Goal: Find specific page/section: Find specific page/section

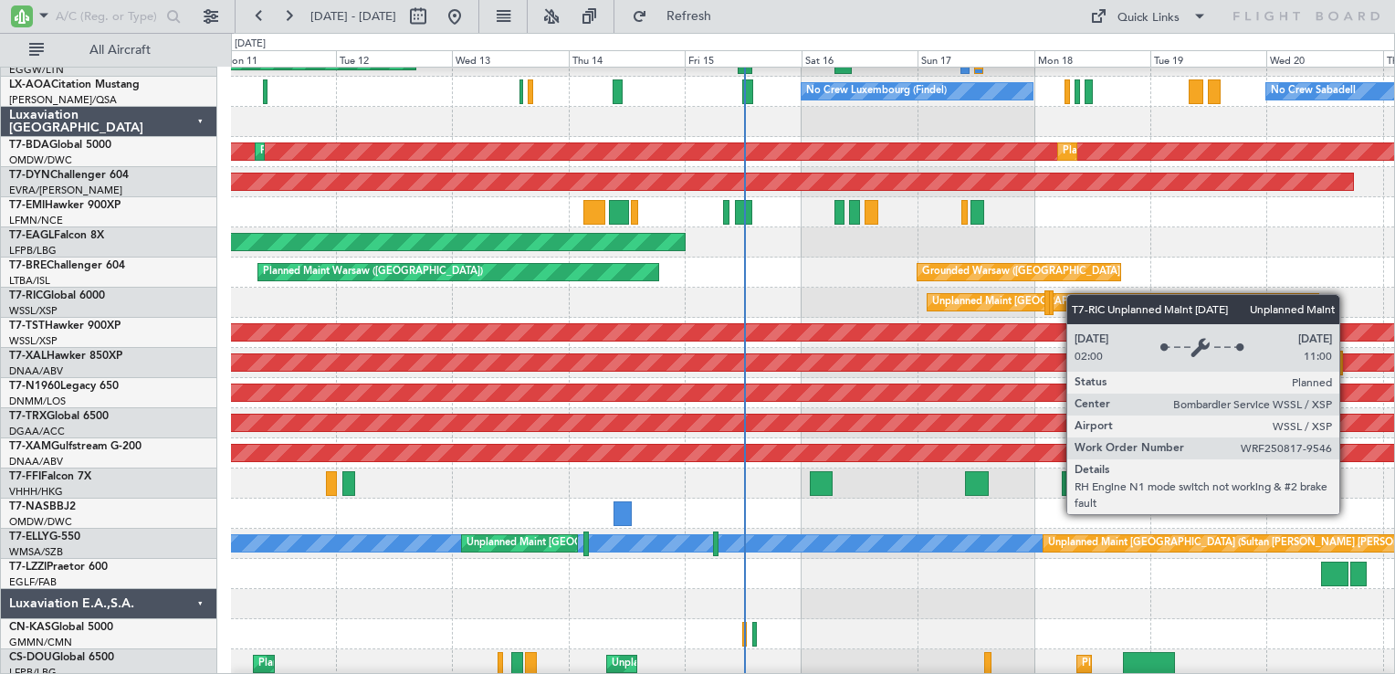
scroll to position [2373, 0]
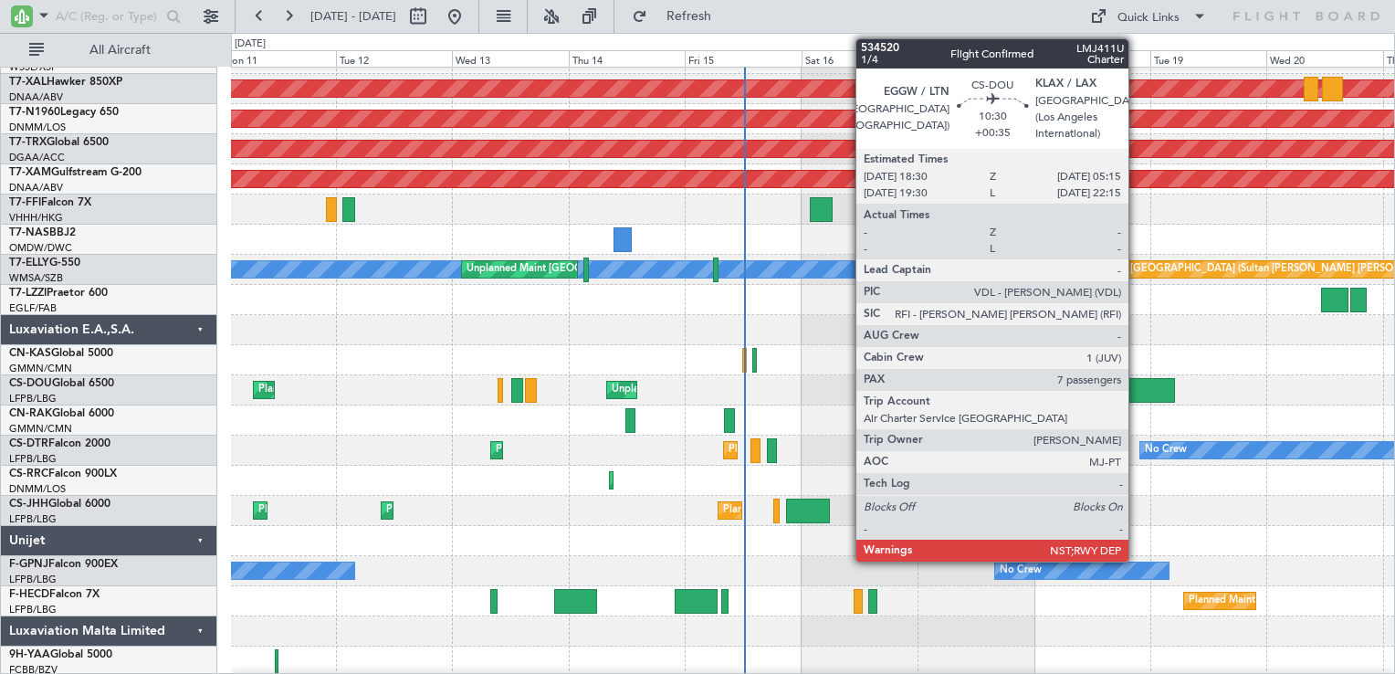
click at [1137, 388] on div at bounding box center [1149, 390] width 53 height 25
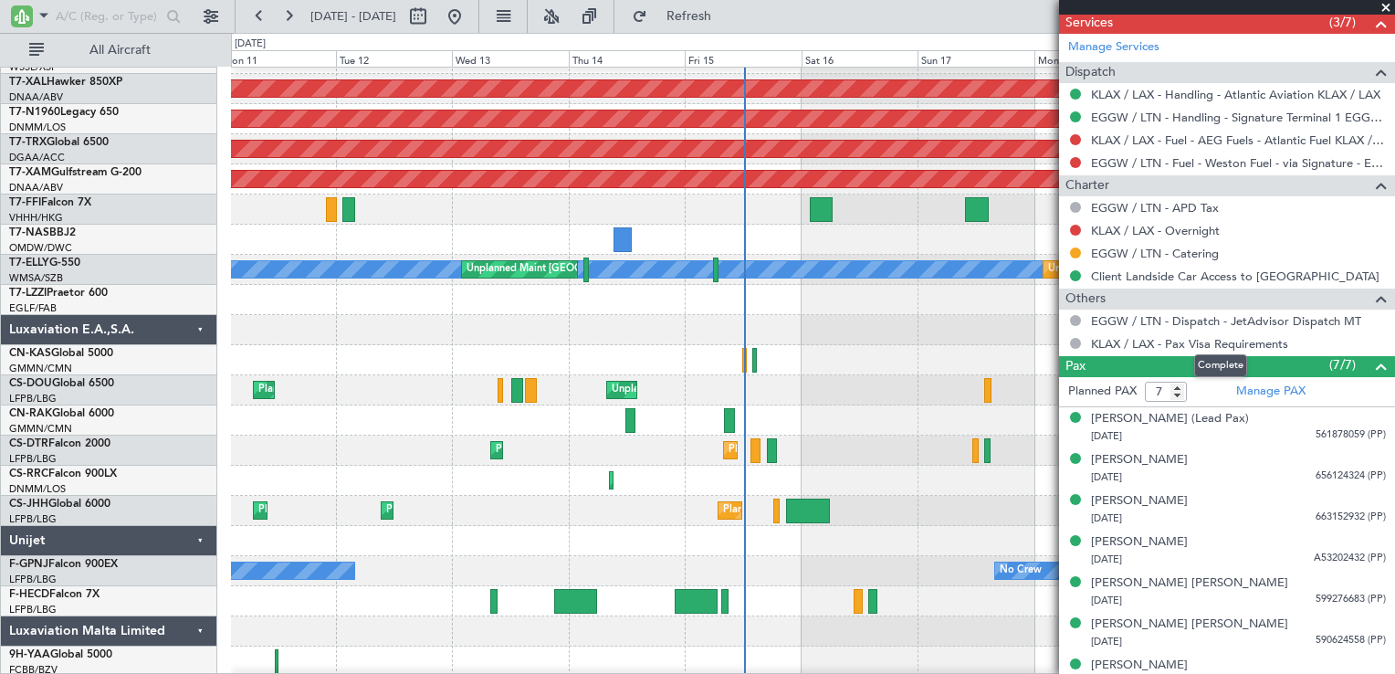
scroll to position [873, 0]
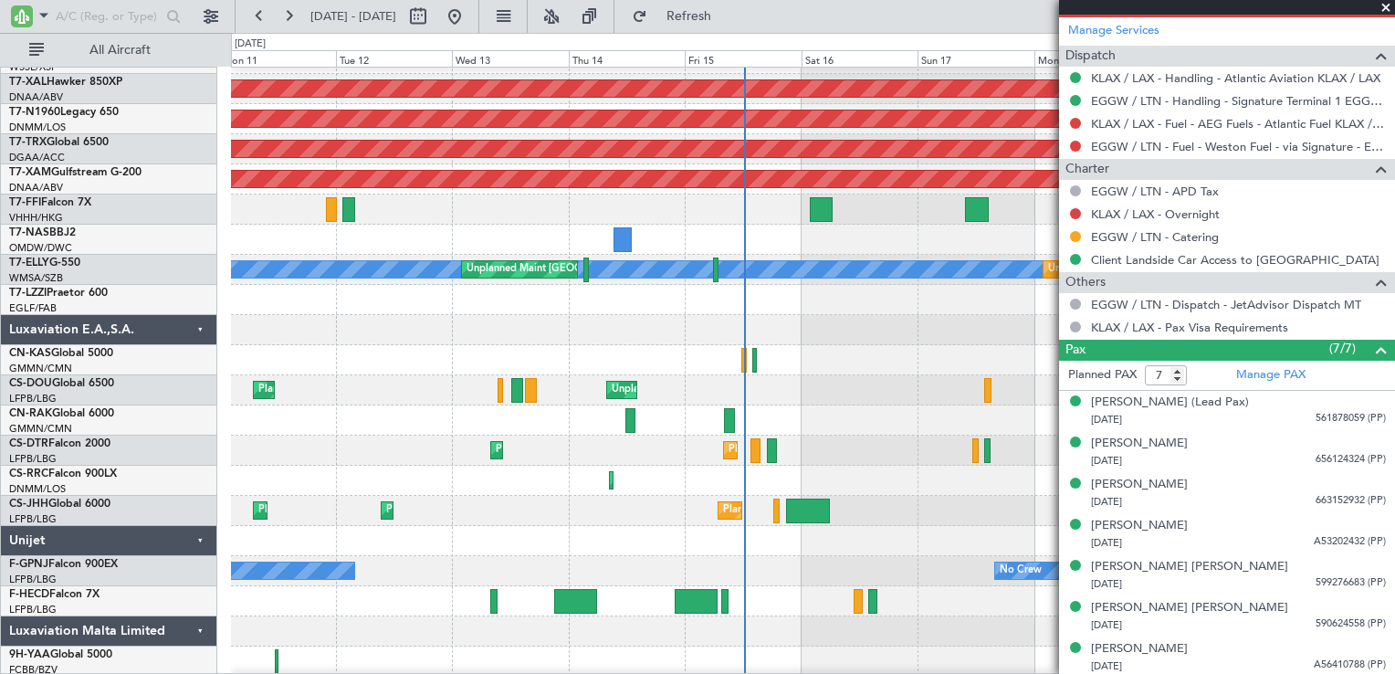
click at [1388, 11] on span at bounding box center [1386, 8] width 18 height 16
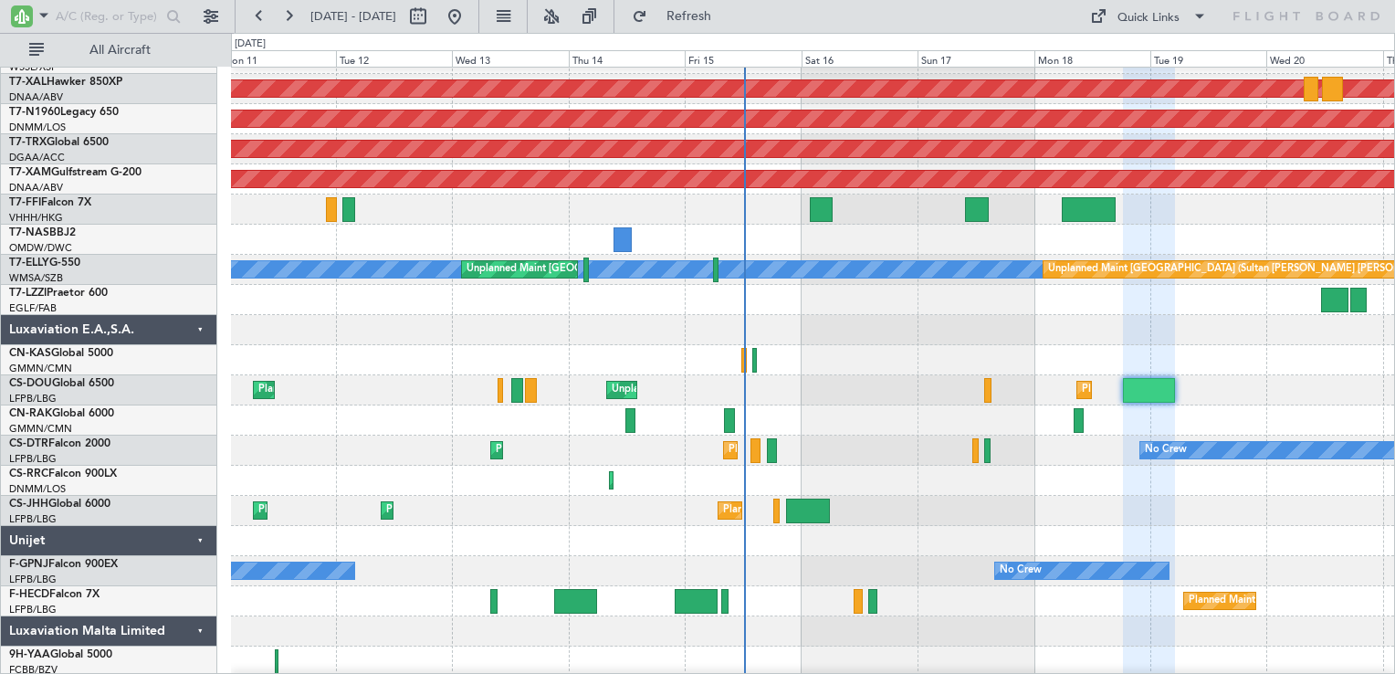
type input "0"
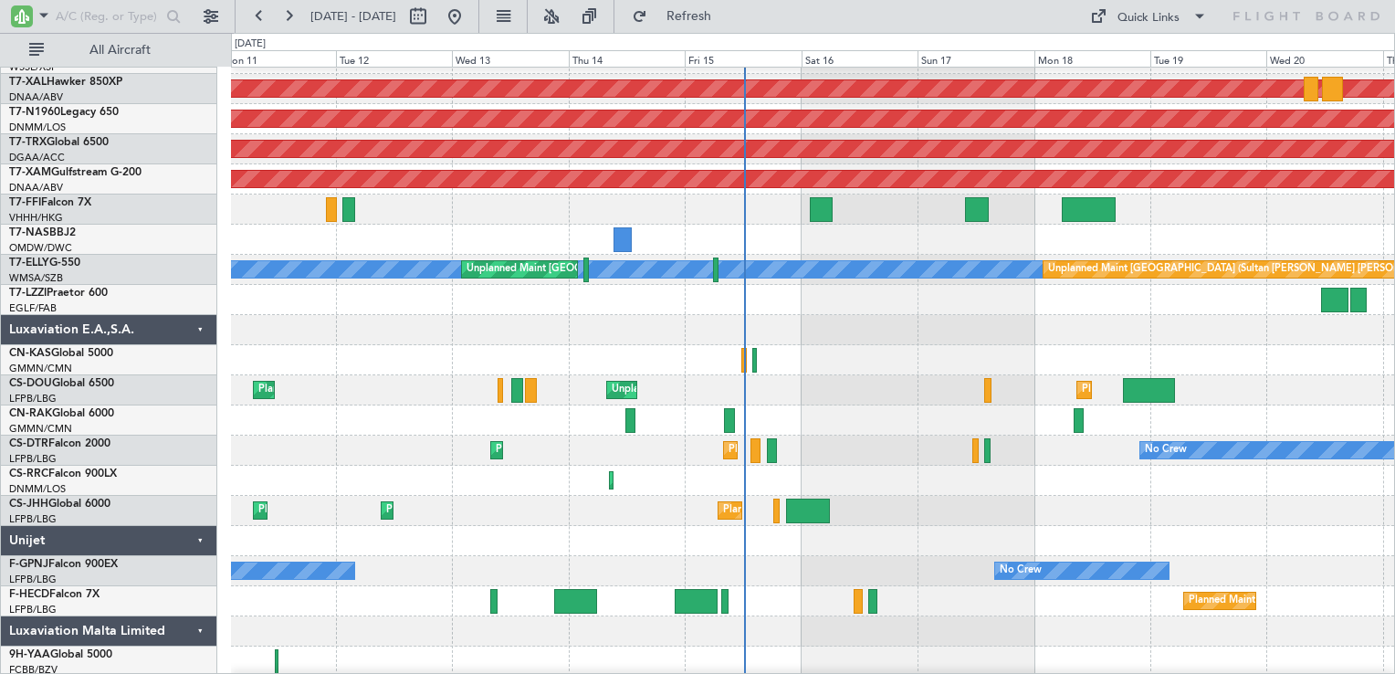
scroll to position [0, 0]
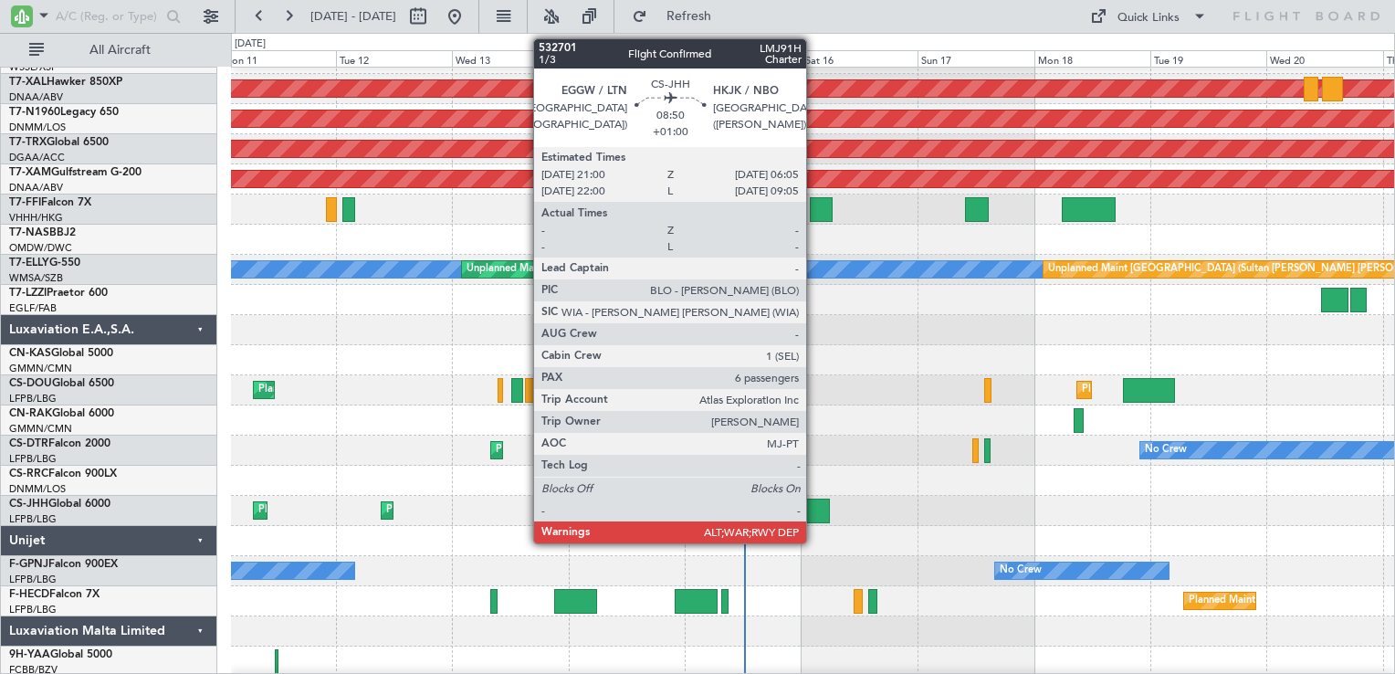
click at [814, 520] on div at bounding box center [808, 510] width 45 height 25
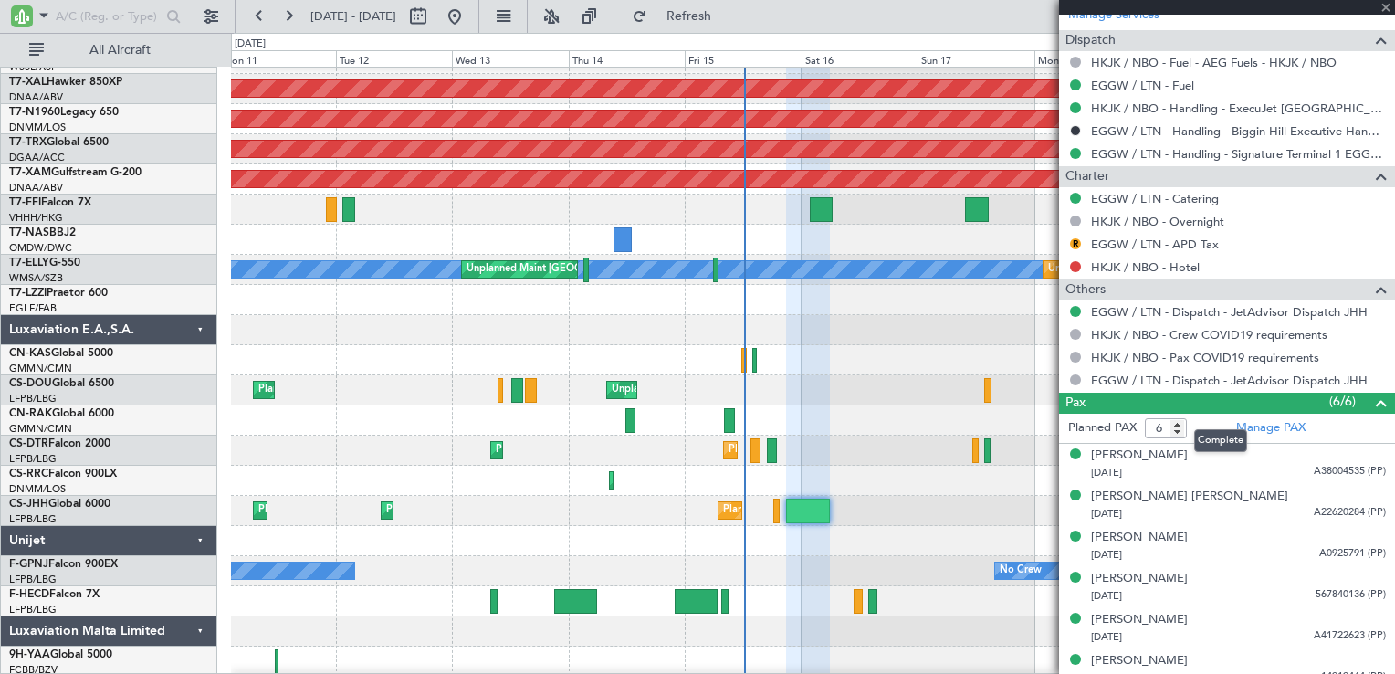
scroll to position [896, 0]
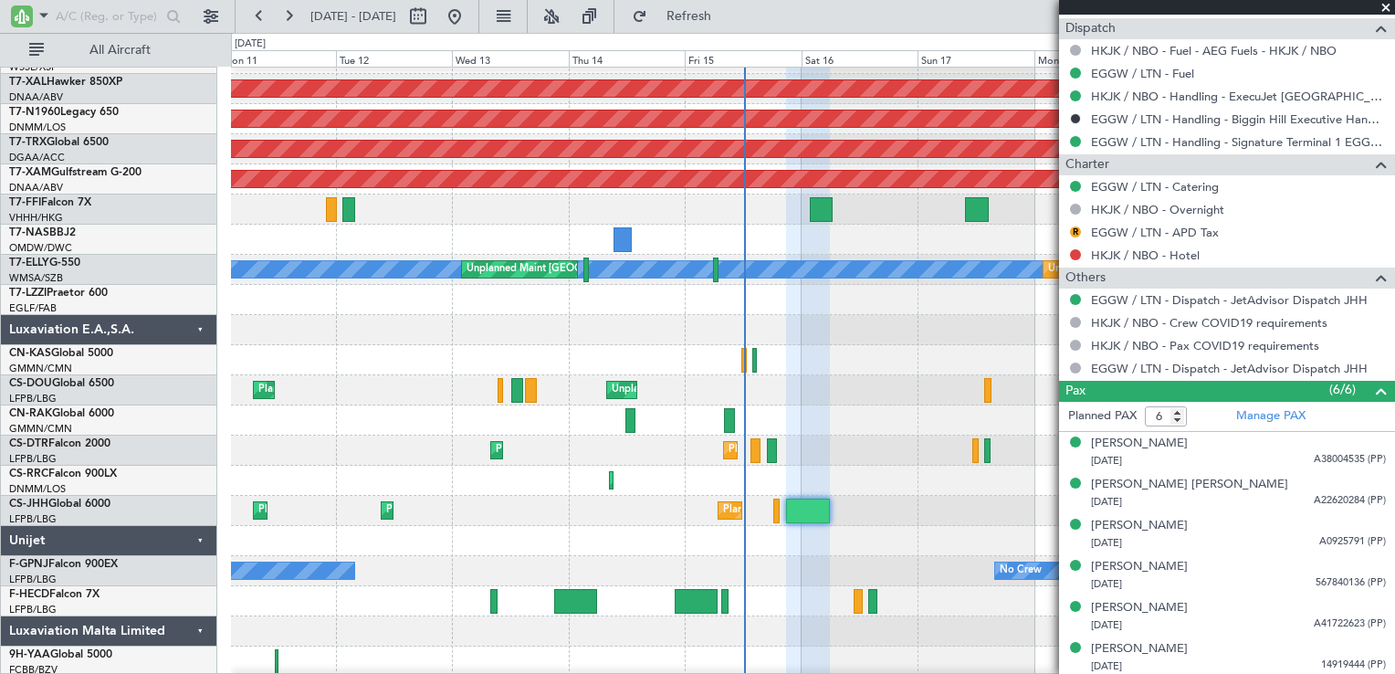
click at [1384, 5] on span at bounding box center [1386, 8] width 18 height 16
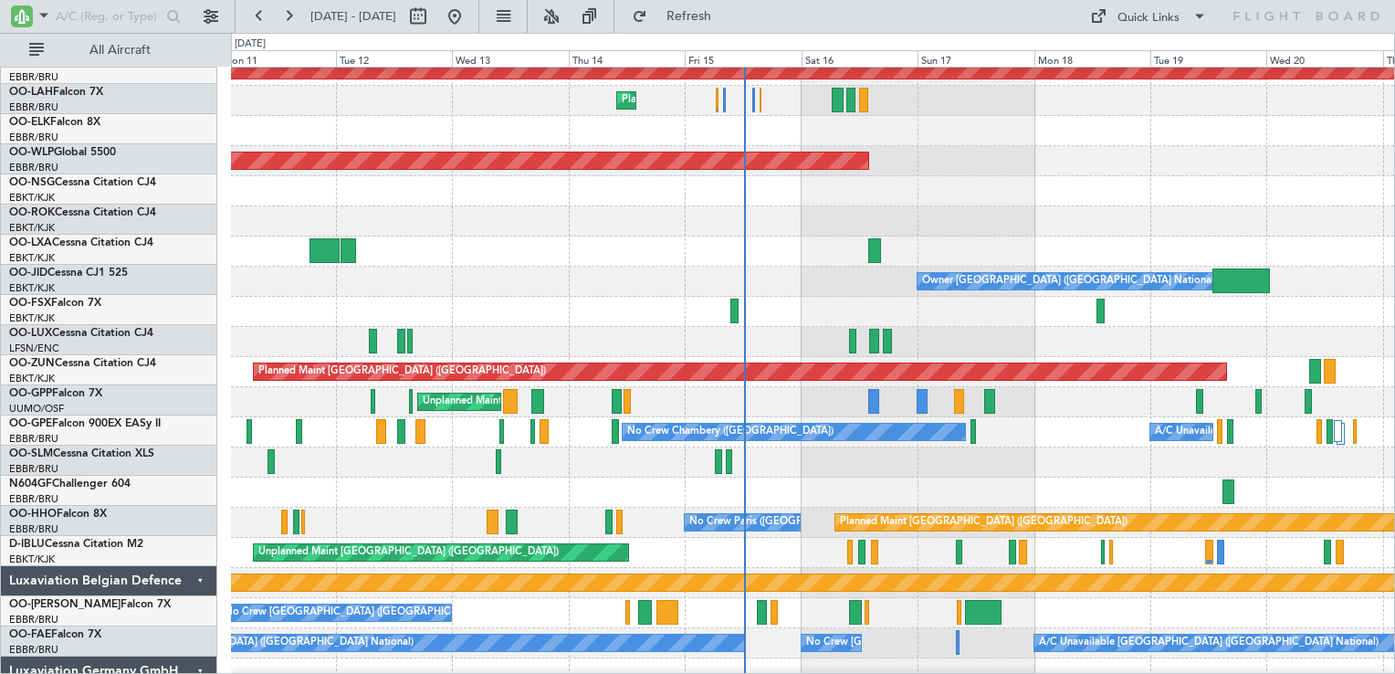
scroll to position [1157, 0]
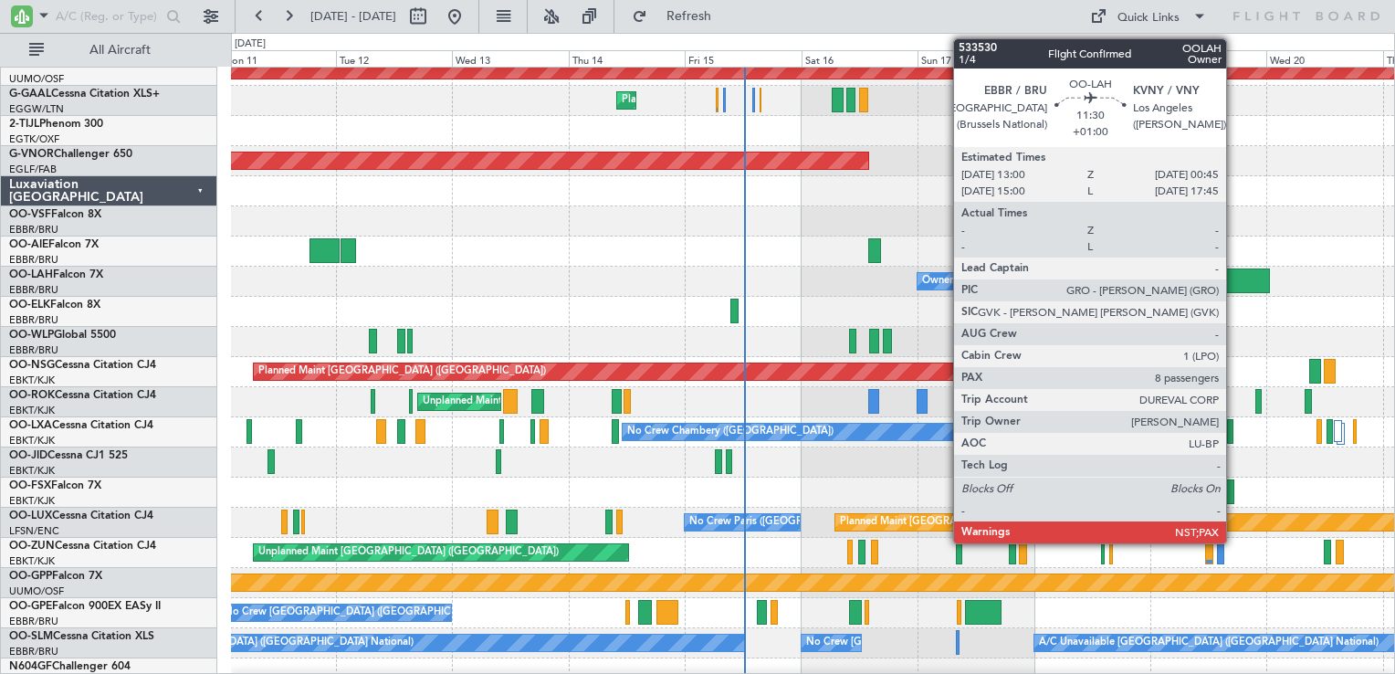
click at [1237, 288] on div at bounding box center [1241, 280] width 58 height 25
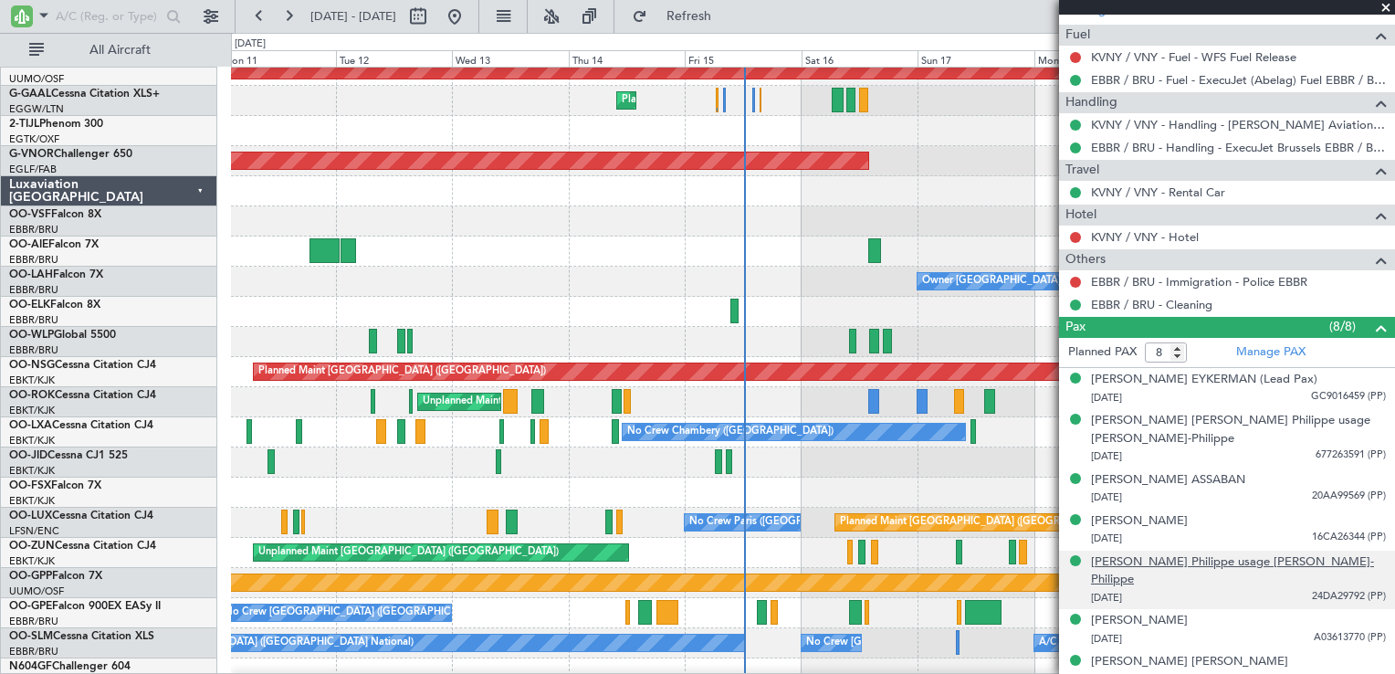
scroll to position [702, 0]
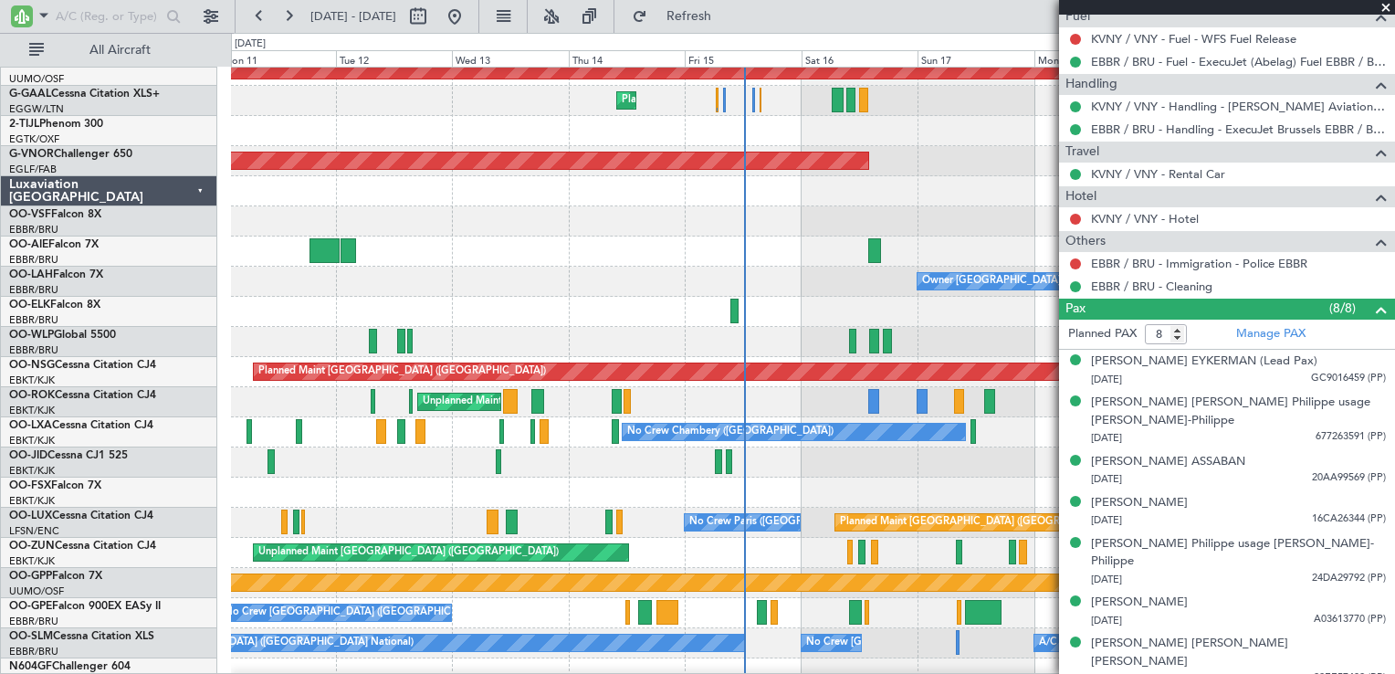
click at [1384, 8] on span at bounding box center [1386, 8] width 18 height 16
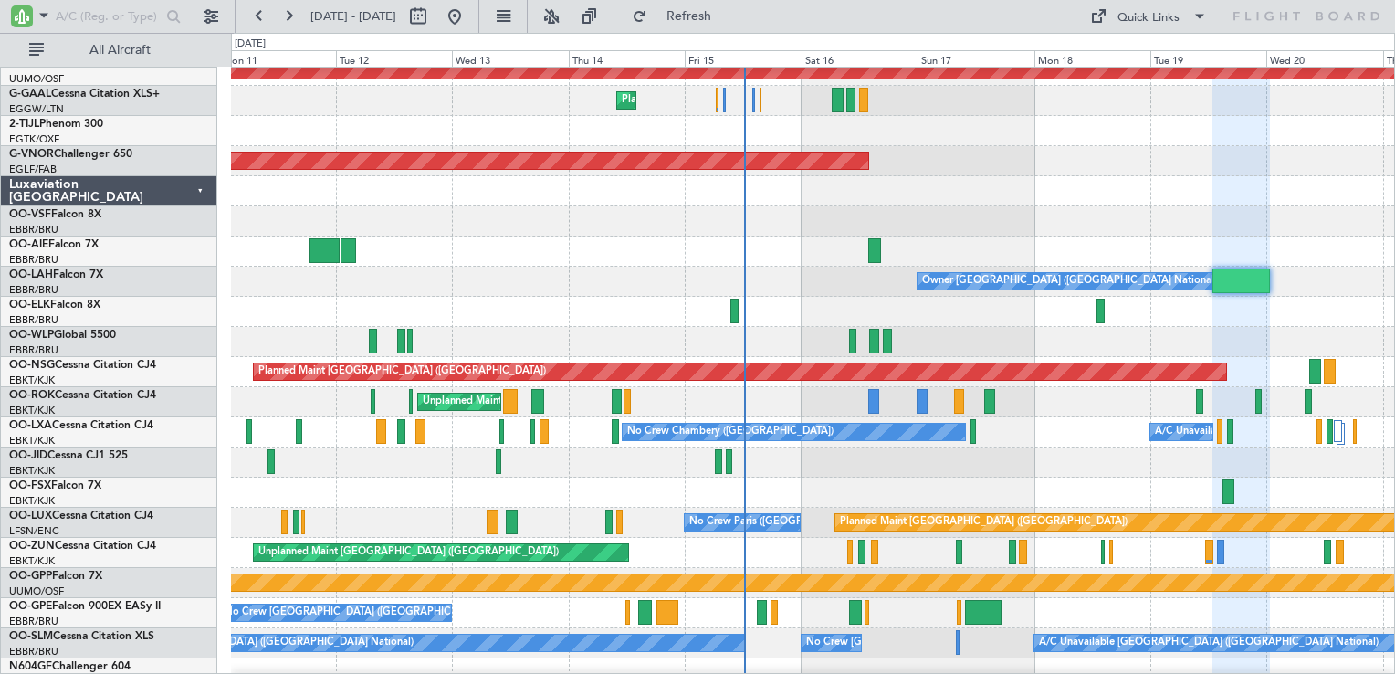
type input "0"
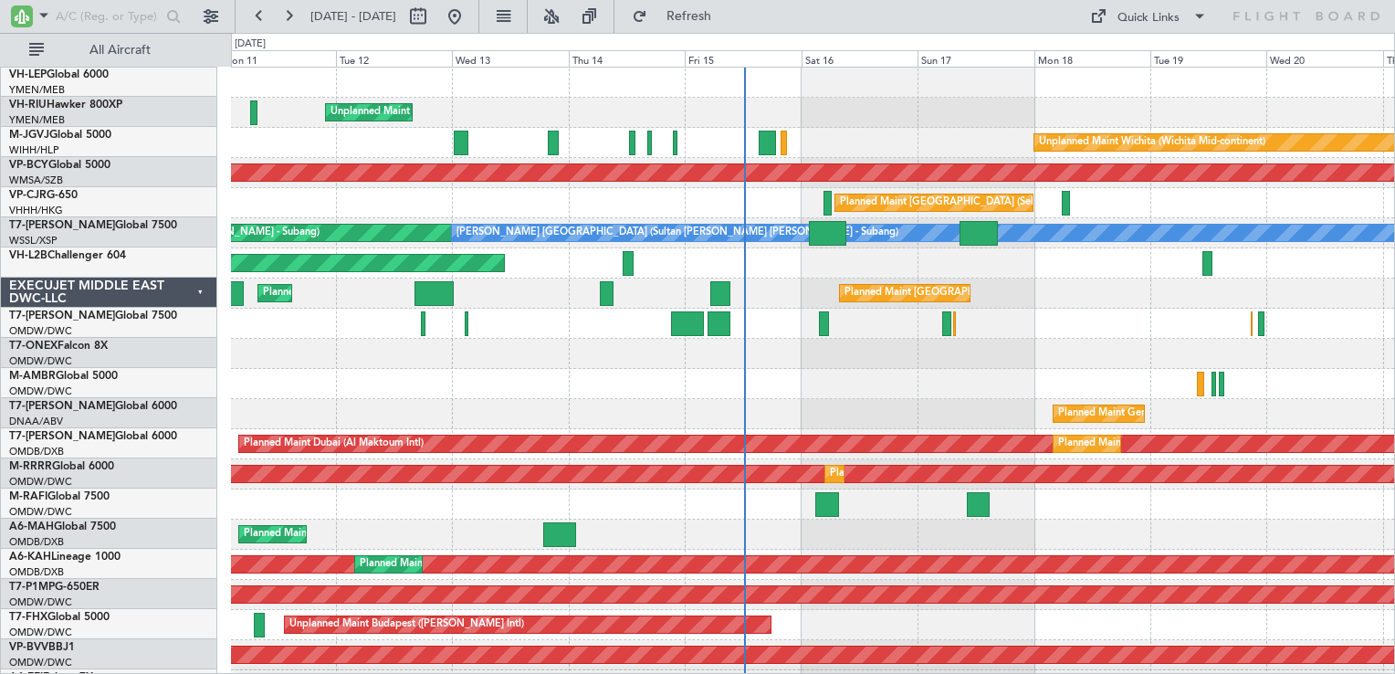
scroll to position [0, 0]
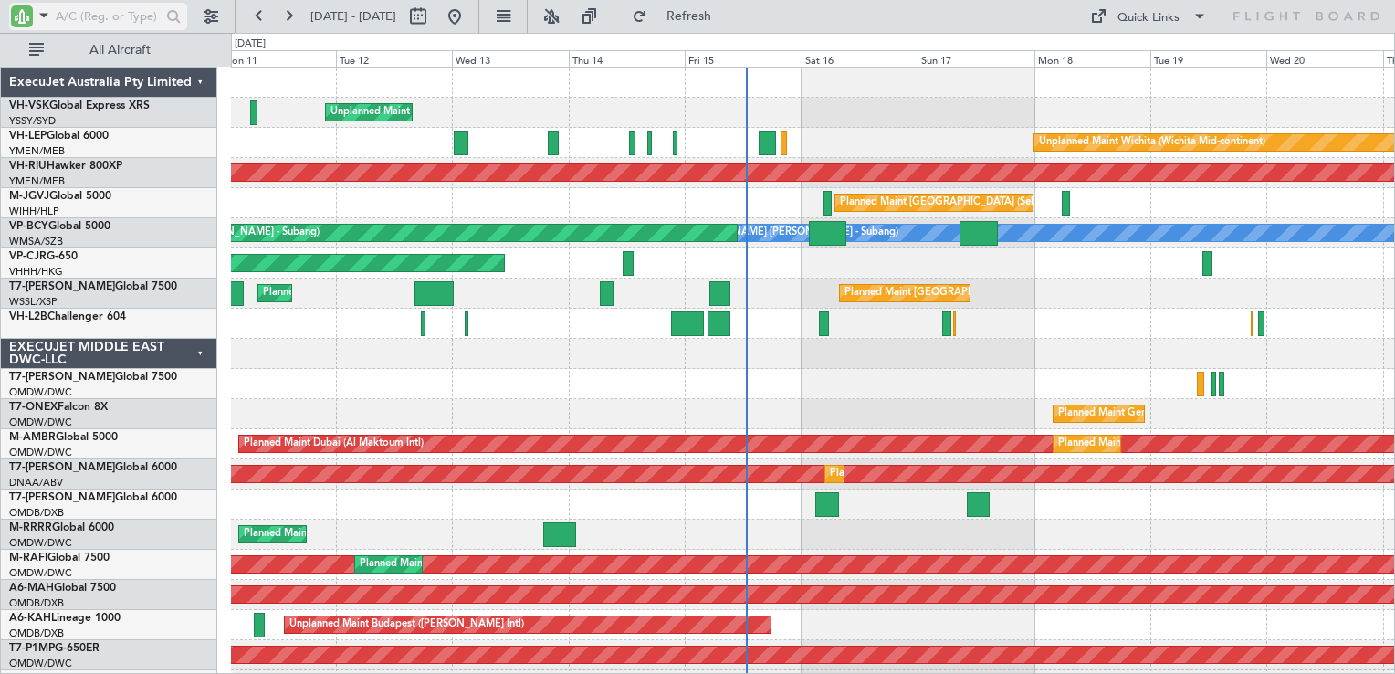
click at [104, 9] on input "text" at bounding box center [108, 16] width 105 height 27
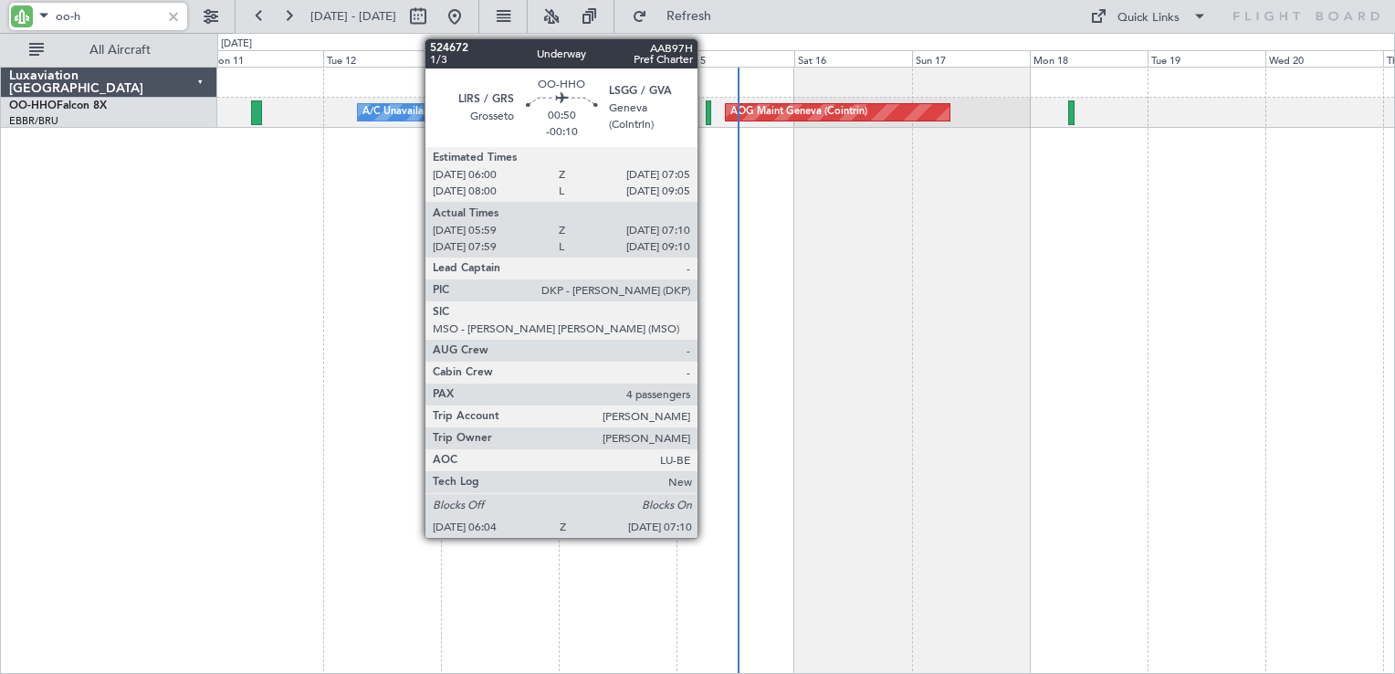
click at [708, 116] on div at bounding box center [708, 112] width 5 height 25
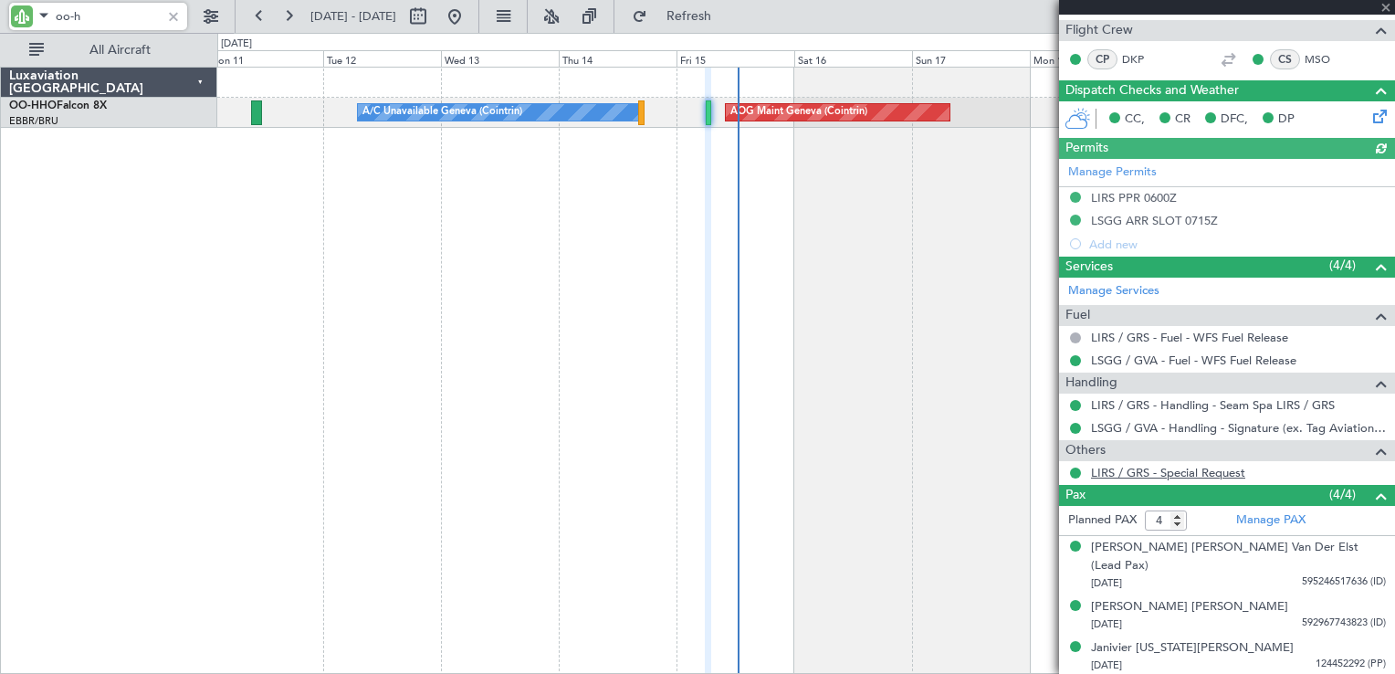
scroll to position [457, 0]
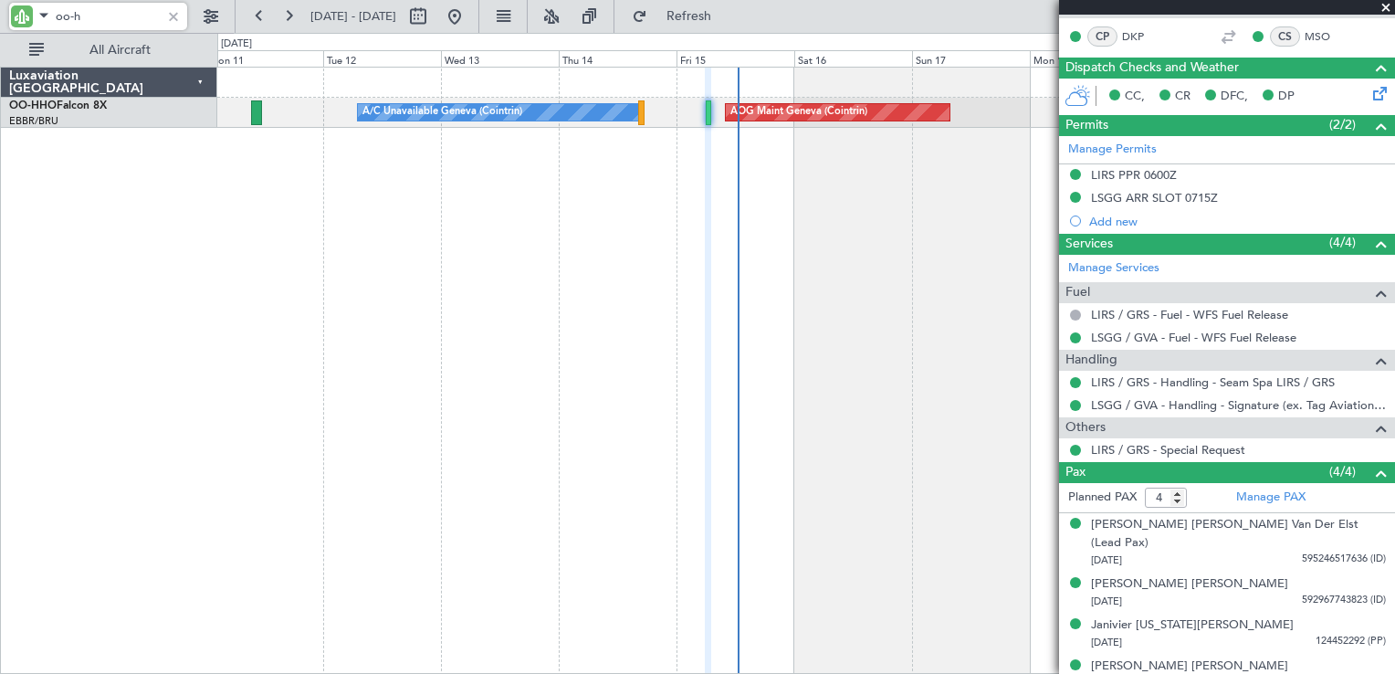
type input "oo-h"
click at [1385, 9] on span at bounding box center [1386, 8] width 18 height 16
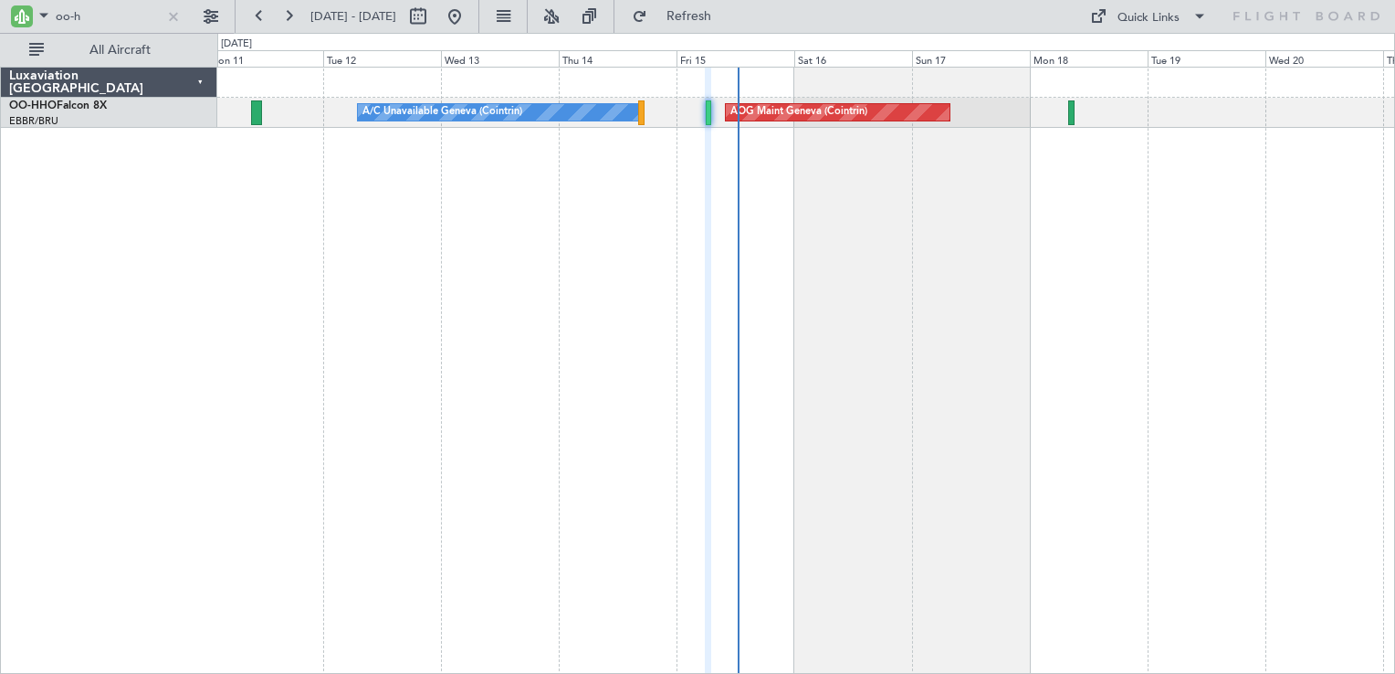
type input "0"
click at [131, 20] on input "oo-h" at bounding box center [108, 16] width 105 height 27
type input "o"
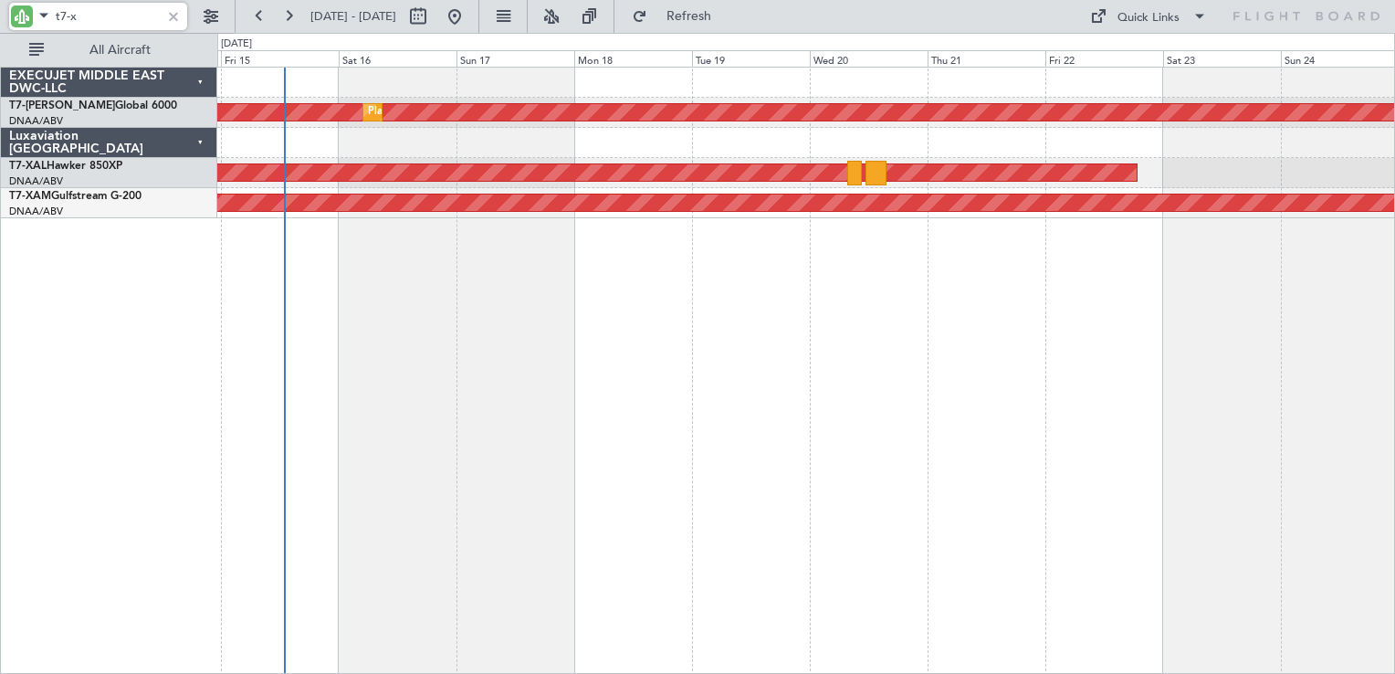
click at [588, 254] on div "Unplanned Maint [GEOGRAPHIC_DATA] (Al Maktoum Intl) Planned Maint [GEOGRAPHIC_D…" at bounding box center [806, 370] width 1178 height 607
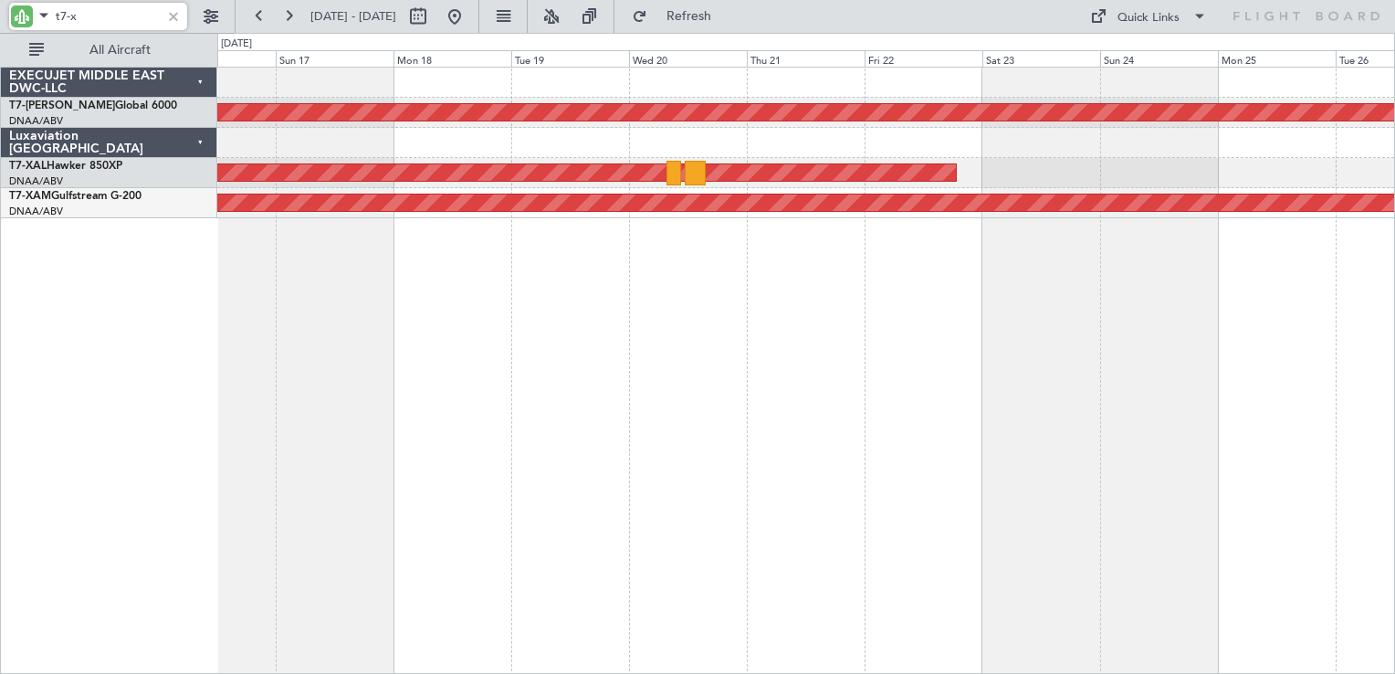
click at [650, 236] on div "Unplanned Maint [GEOGRAPHIC_DATA] (Al Maktoum Intl) Planned Maint [GEOGRAPHIC_D…" at bounding box center [806, 370] width 1178 height 607
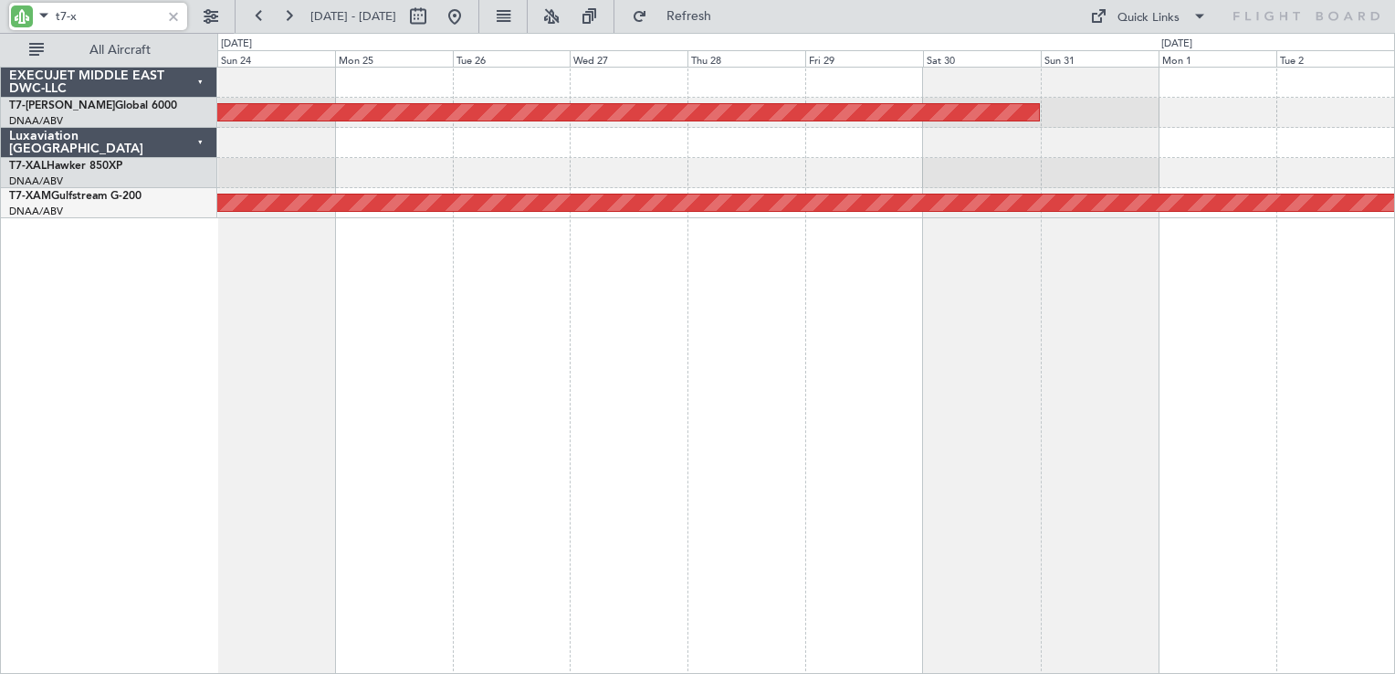
click at [578, 230] on div "Unplanned Maint [GEOGRAPHIC_DATA] (Al Maktoum Intl) Planned Maint [PERSON_NAME]…" at bounding box center [806, 370] width 1178 height 607
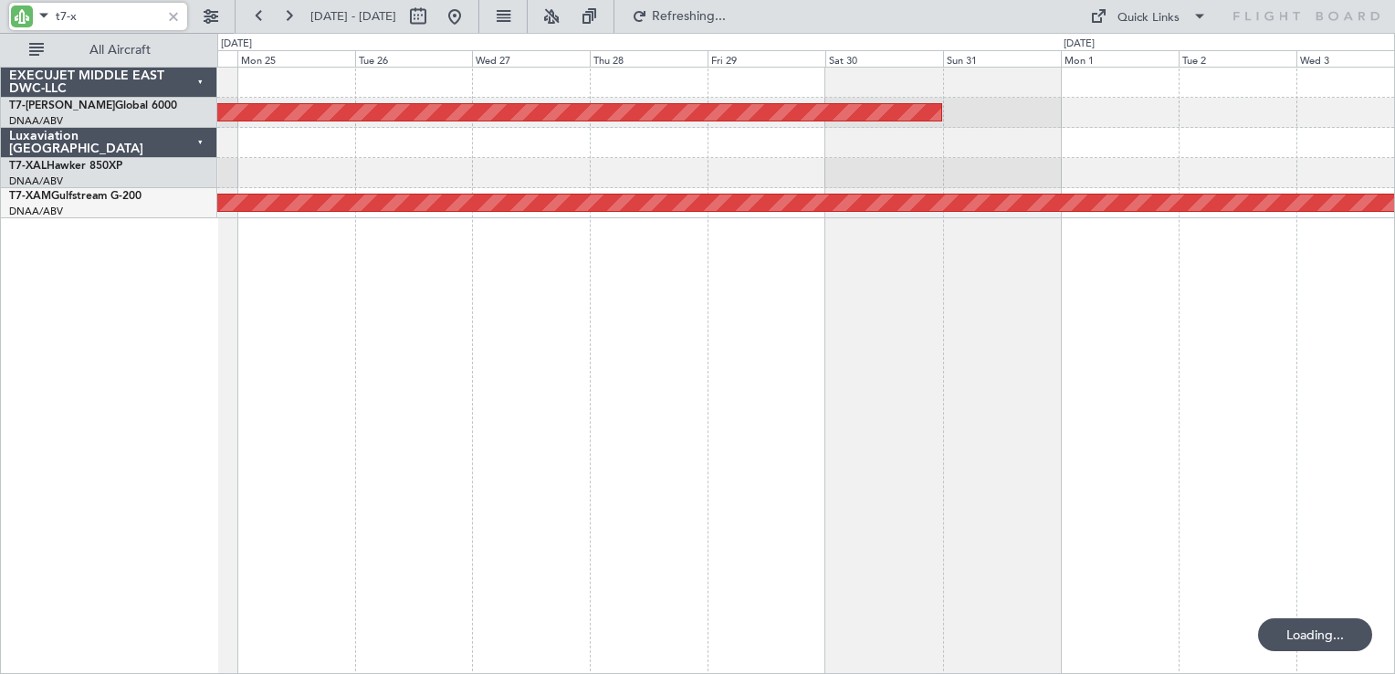
type input "t7-x"
click at [177, 16] on div at bounding box center [173, 16] width 20 height 20
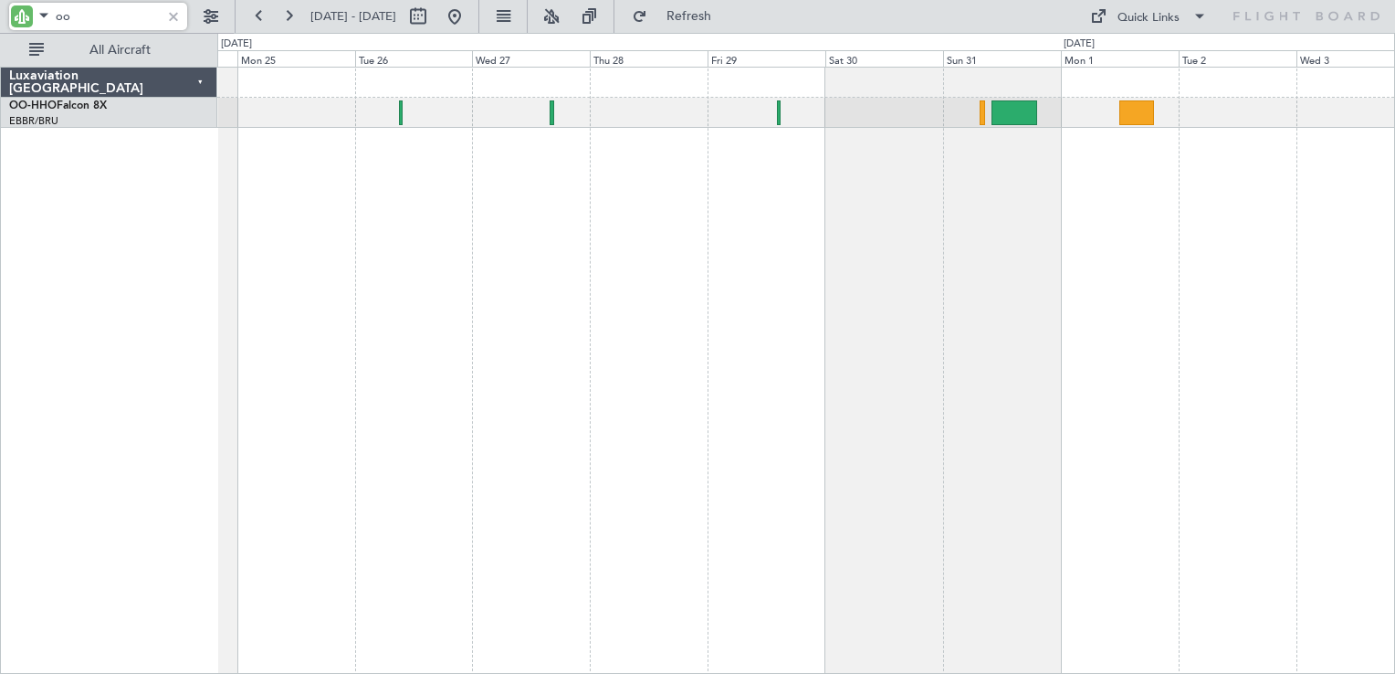
type input "o"
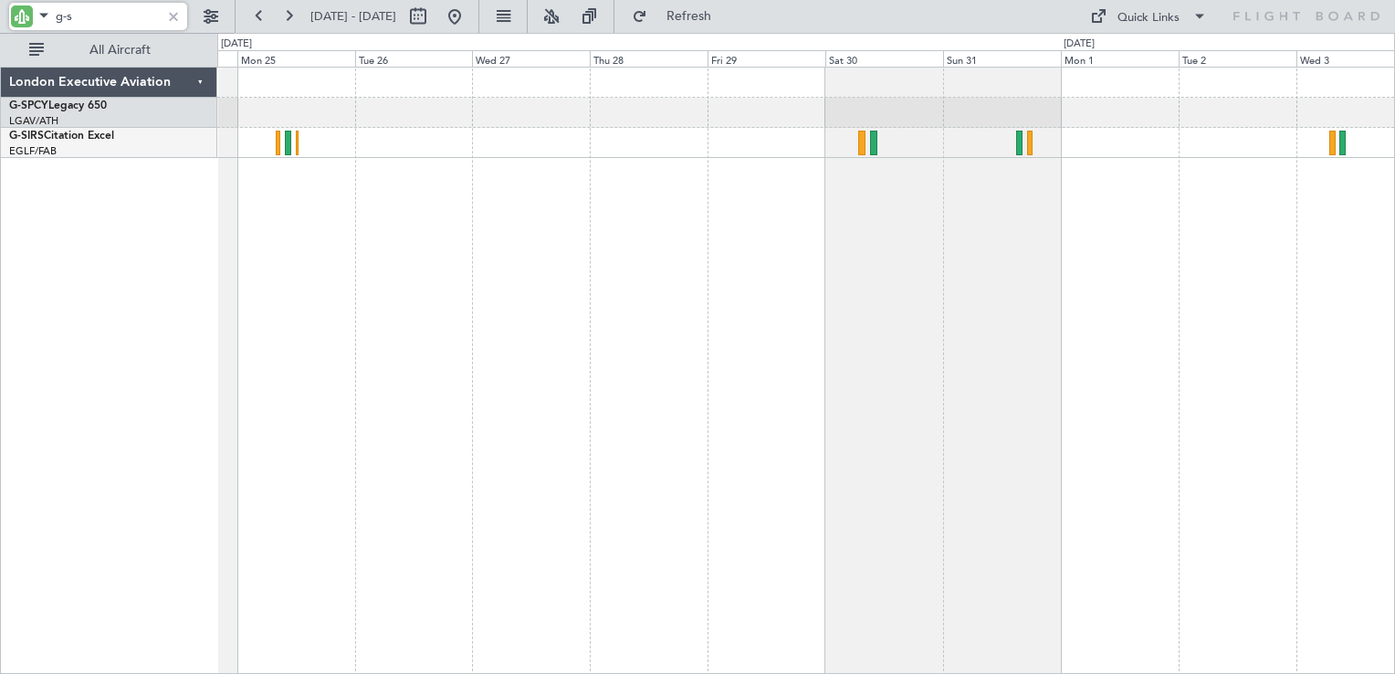
type input "g-s"
click at [95, 138] on link "G-SIRS Citation Excel" at bounding box center [61, 136] width 105 height 11
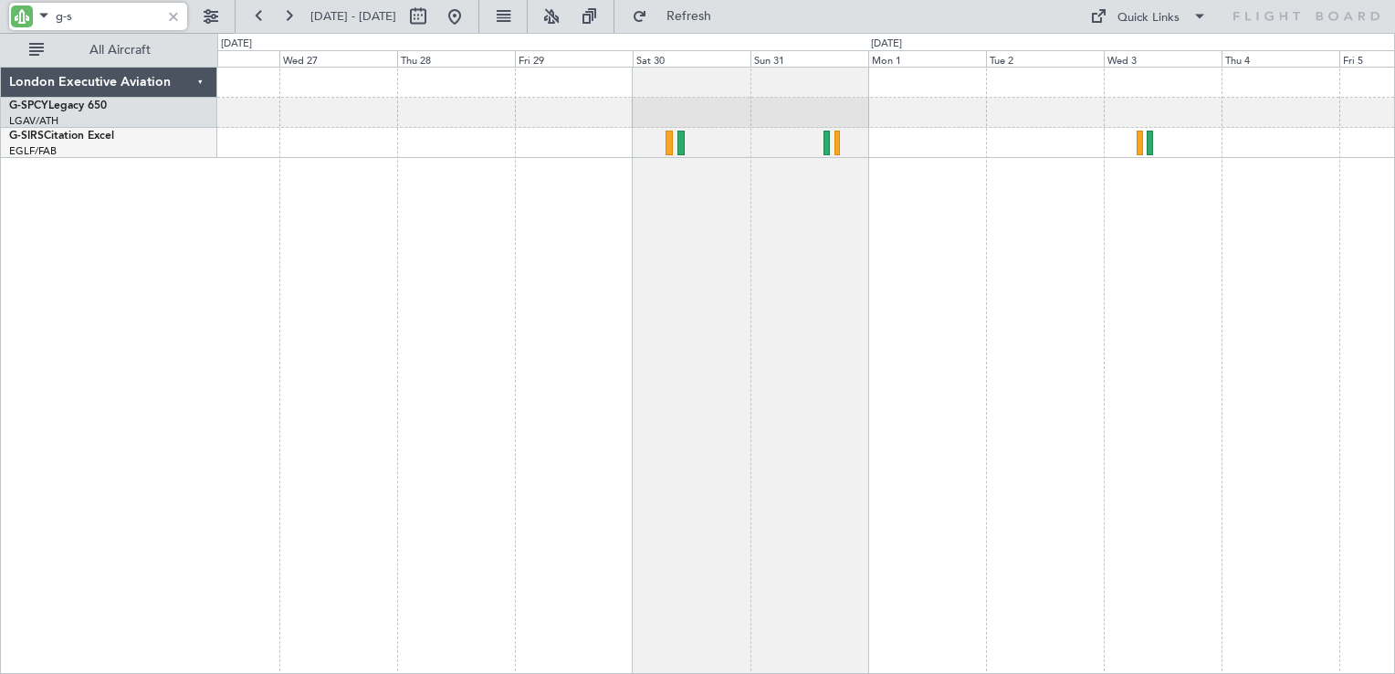
click at [967, 194] on div at bounding box center [806, 370] width 1178 height 607
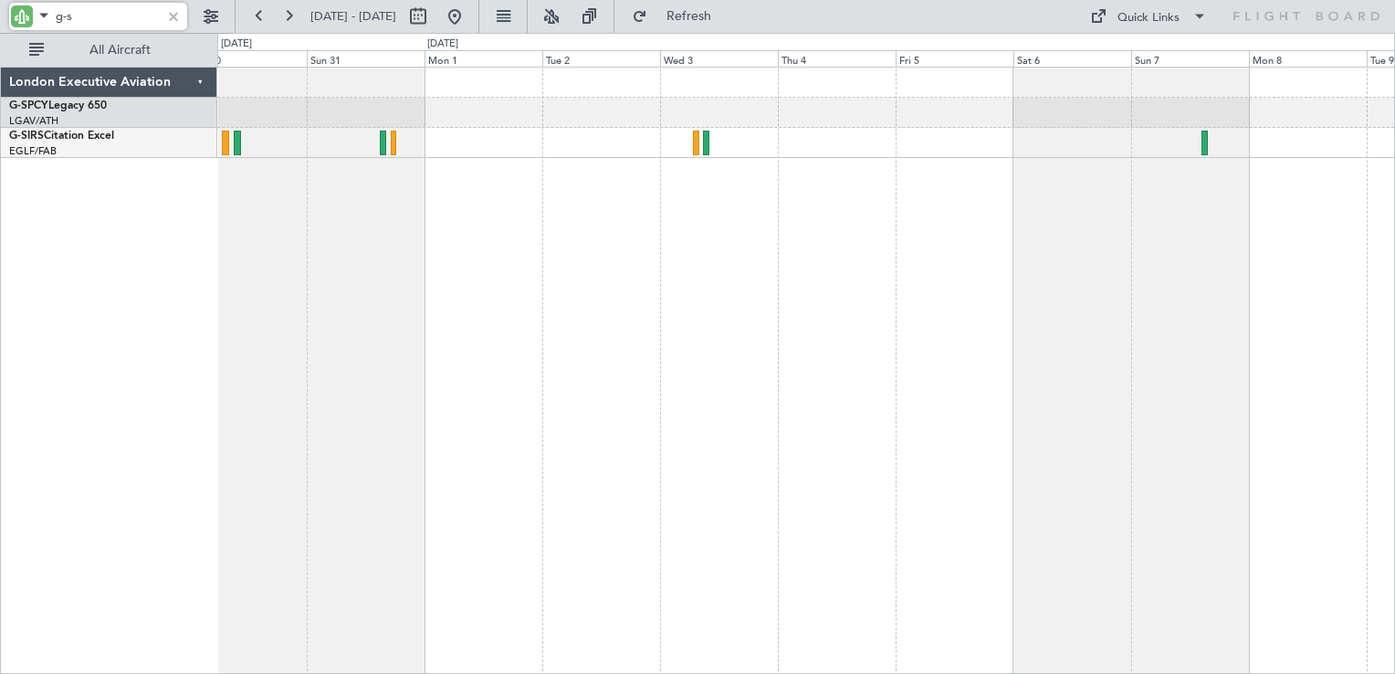
click at [769, 220] on div at bounding box center [806, 370] width 1178 height 607
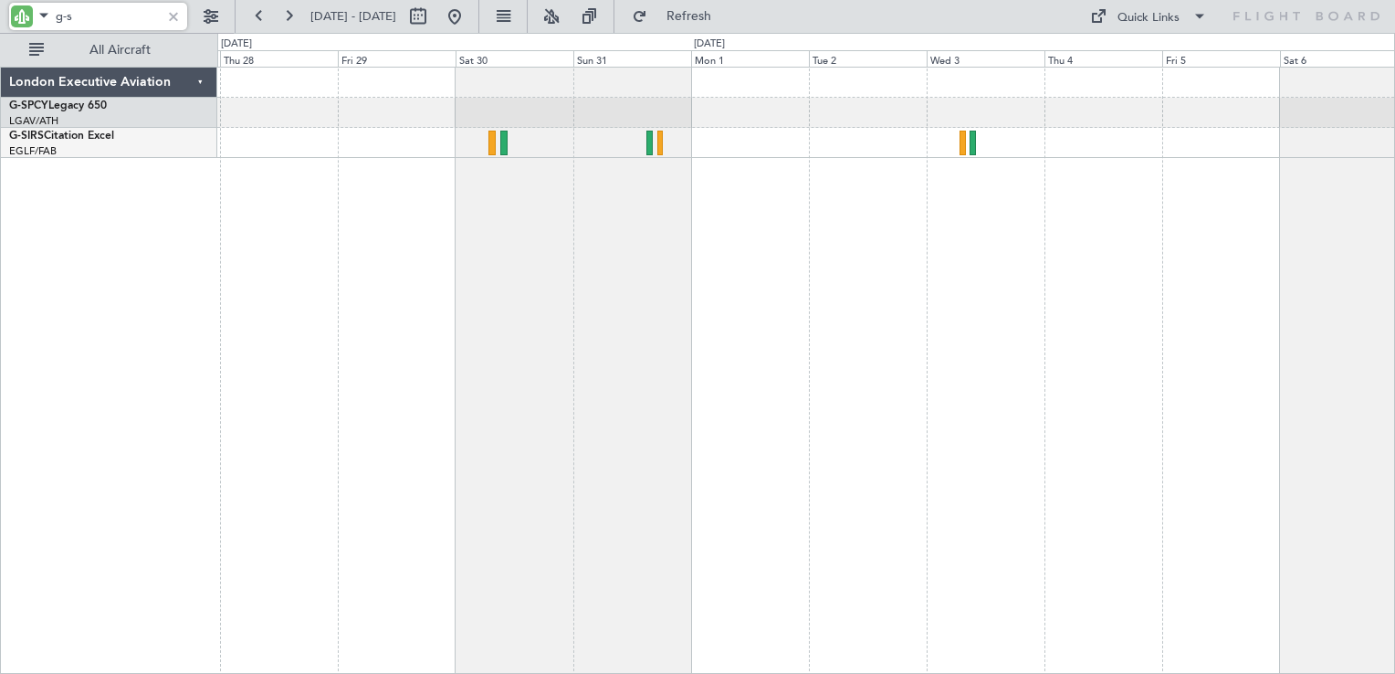
click at [875, 294] on div at bounding box center [806, 370] width 1178 height 607
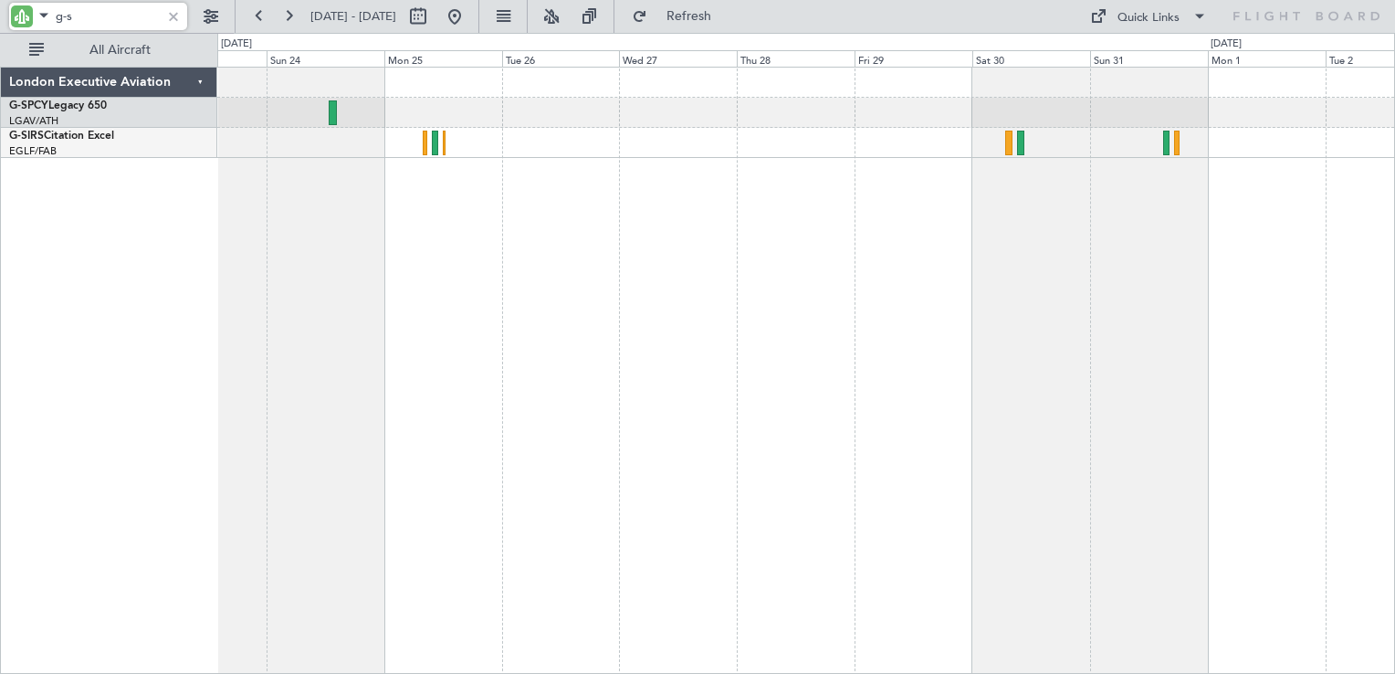
click at [1157, 330] on div at bounding box center [806, 370] width 1178 height 607
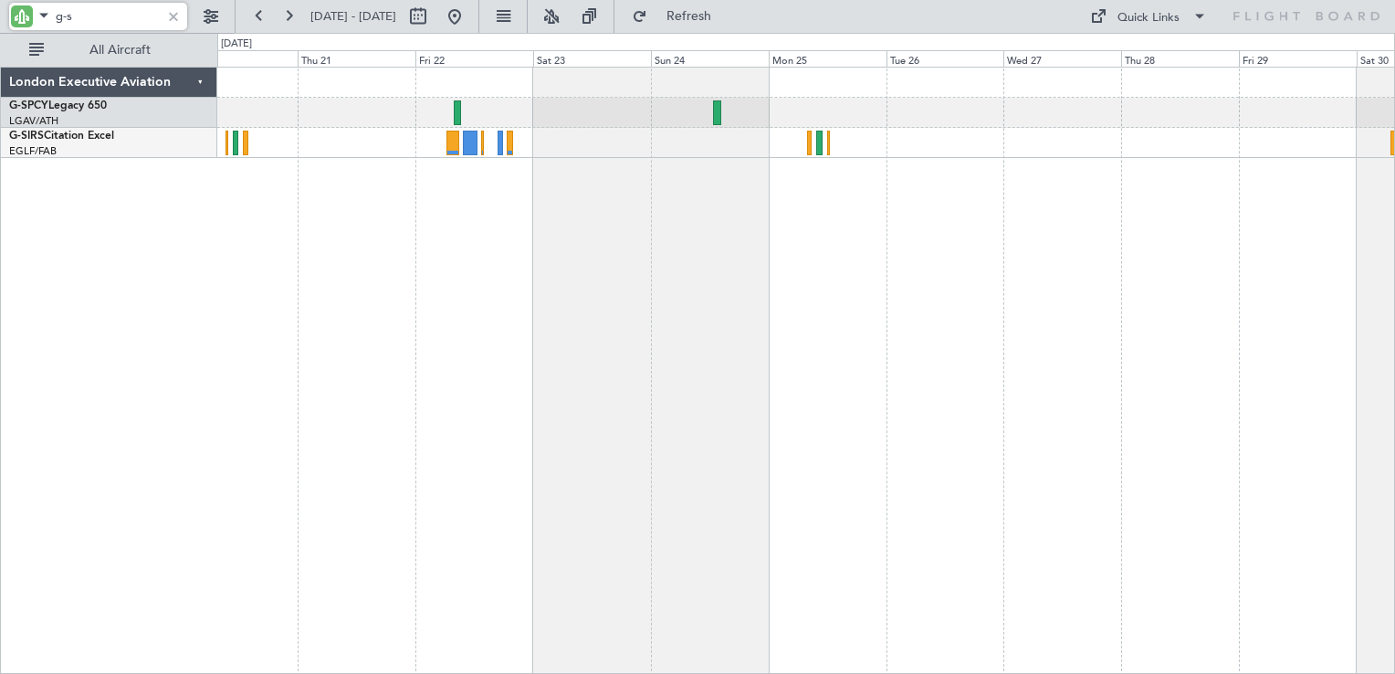
click at [1033, 292] on div at bounding box center [806, 370] width 1178 height 607
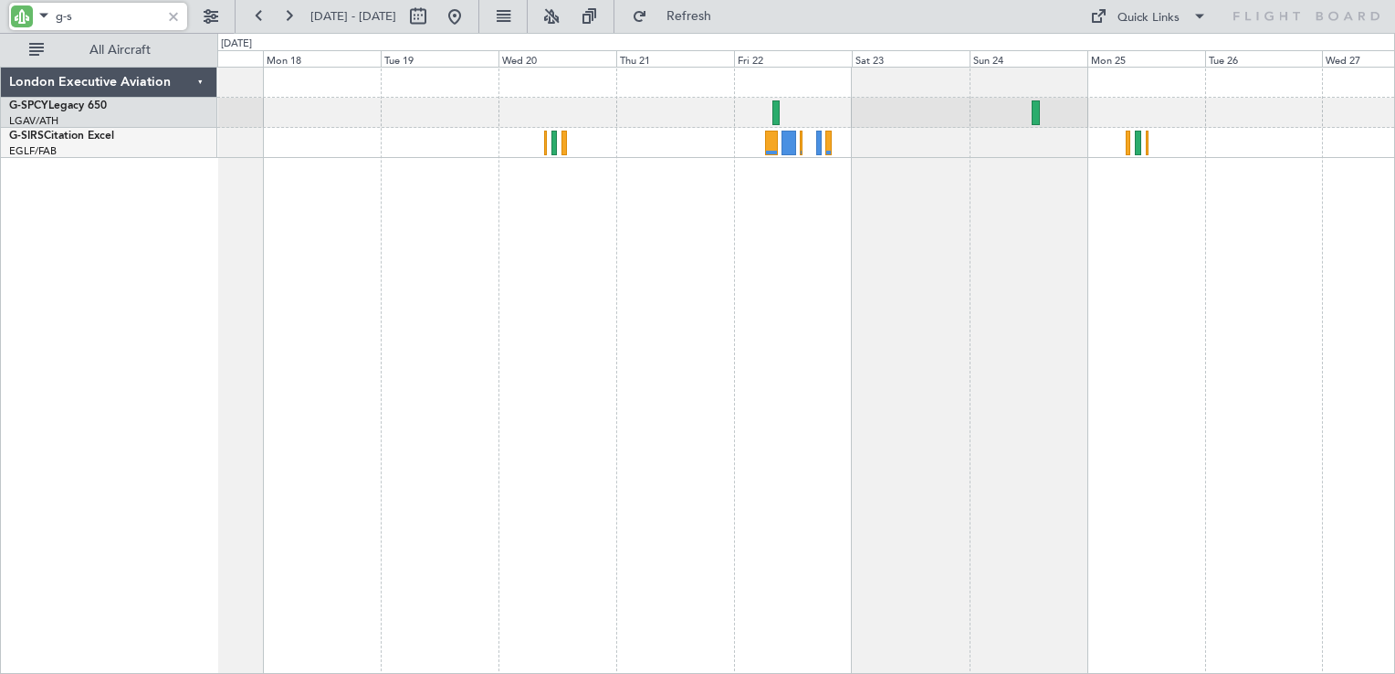
click at [738, 270] on div at bounding box center [806, 370] width 1178 height 607
click at [1025, 273] on div at bounding box center [806, 370] width 1178 height 607
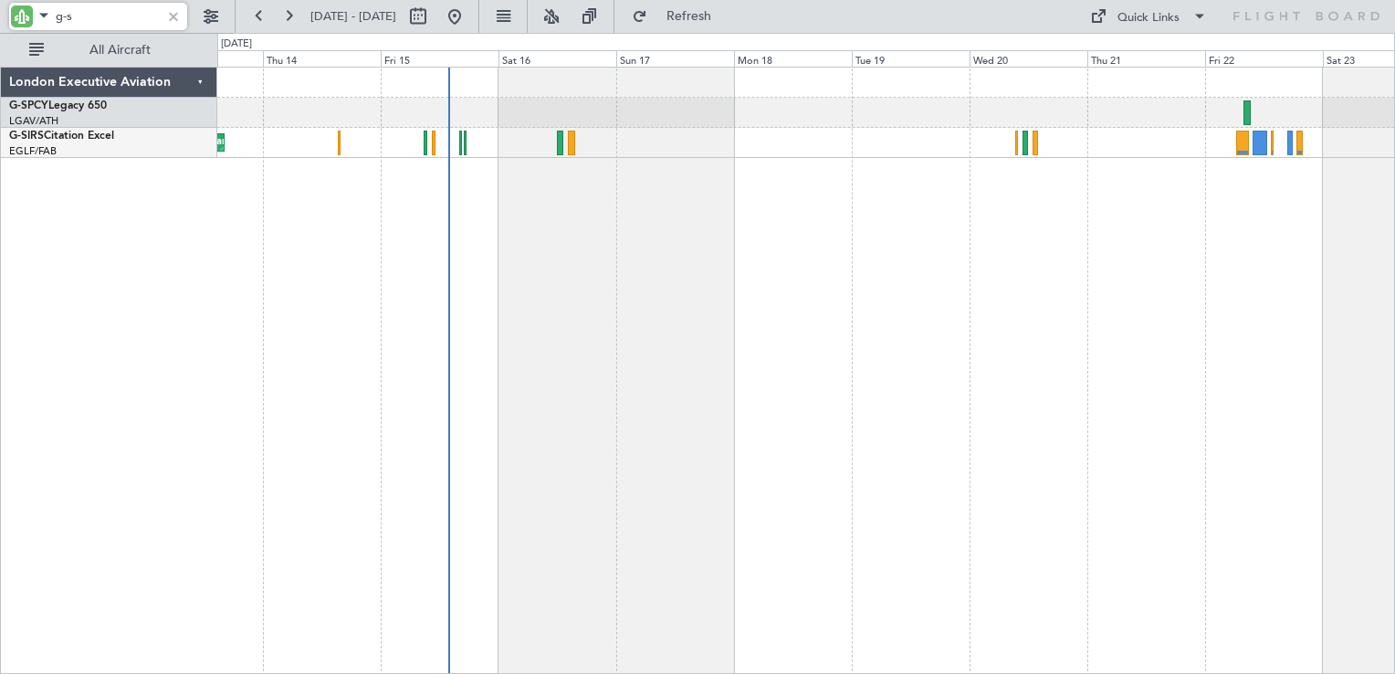
click at [508, 262] on div "Planned Maint [GEOGRAPHIC_DATA] ([GEOGRAPHIC_DATA])" at bounding box center [806, 370] width 1178 height 607
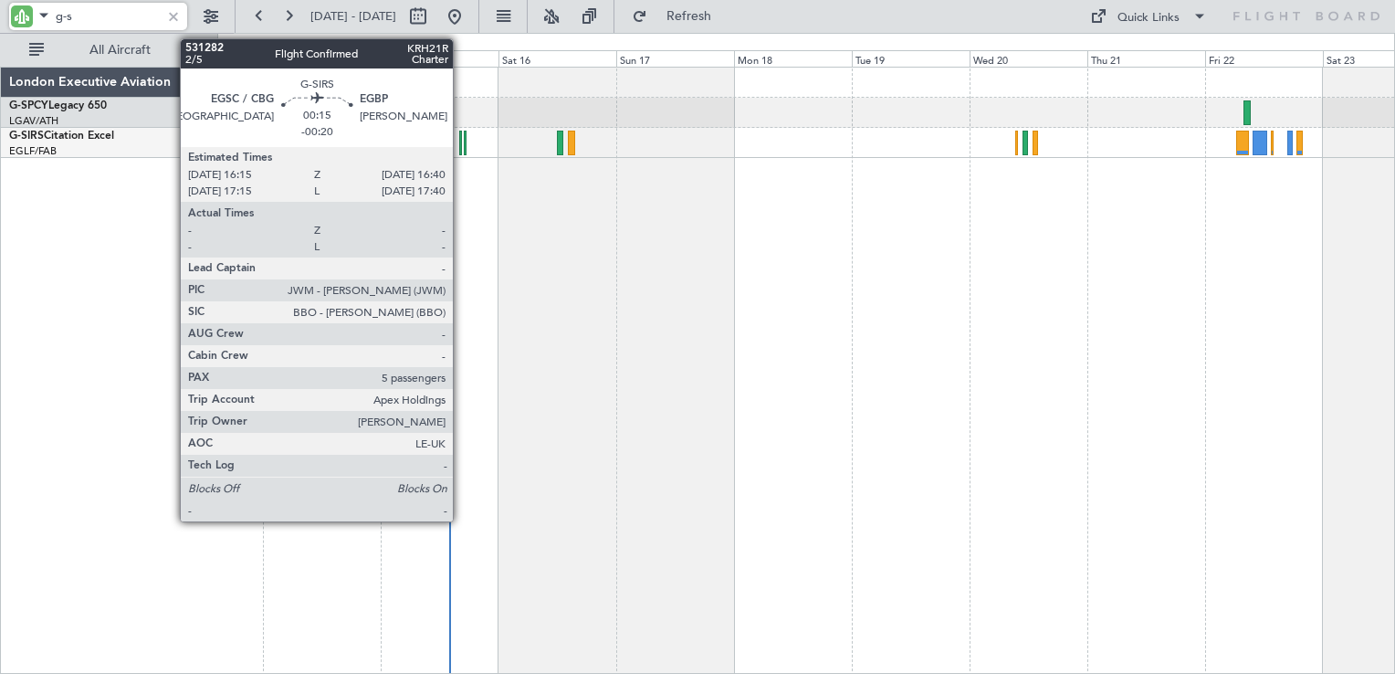
click at [461, 141] on div at bounding box center [460, 143] width 3 height 25
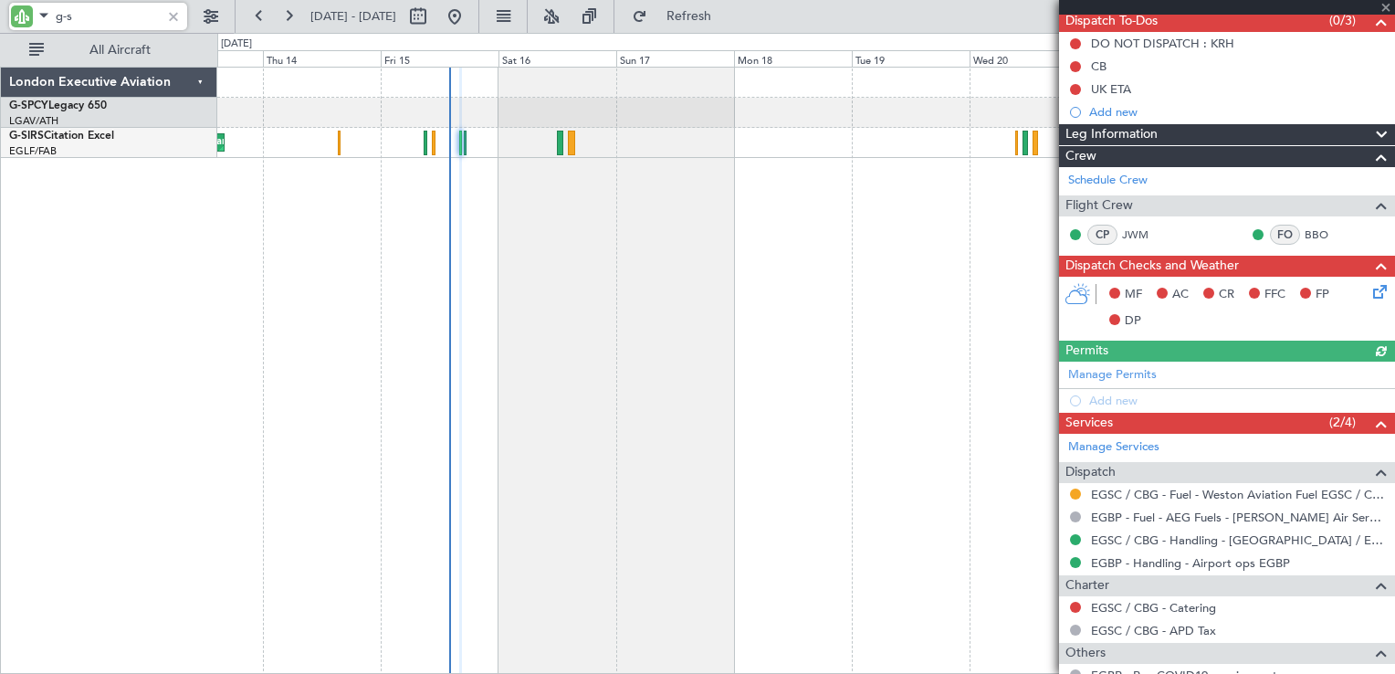
scroll to position [468, 0]
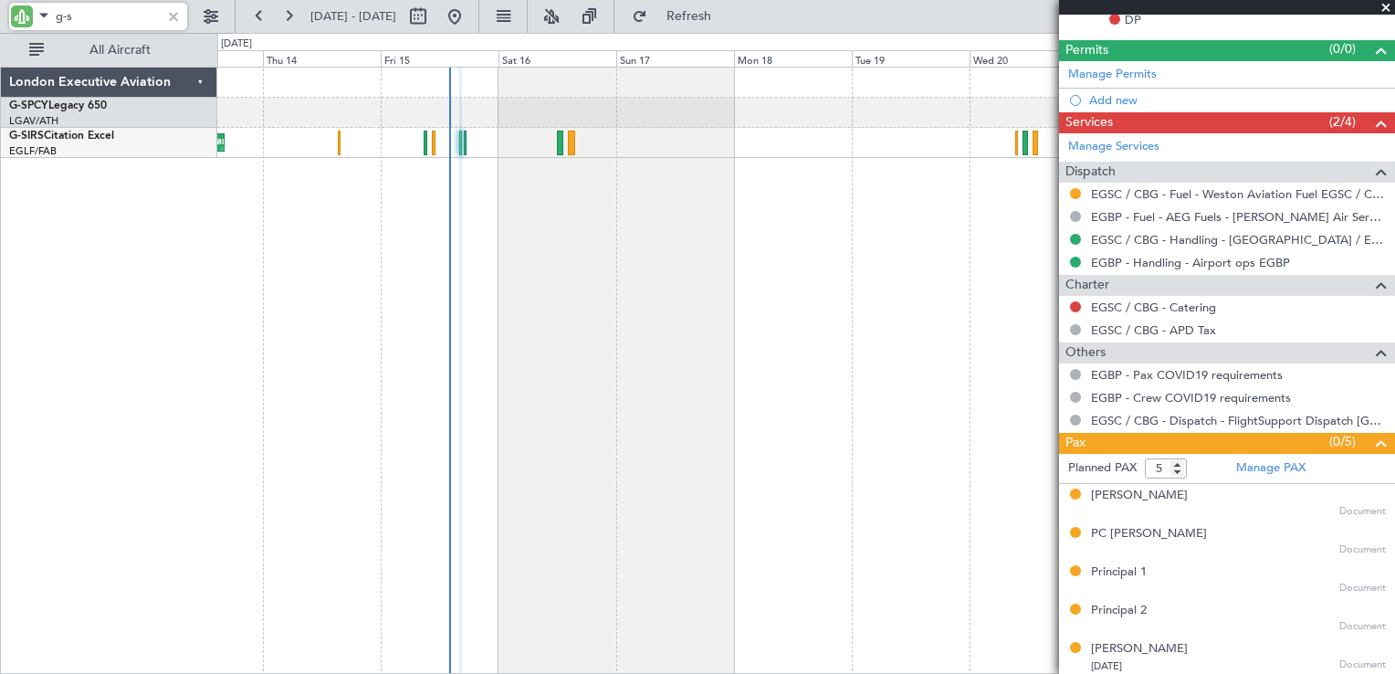
click at [1388, 11] on span at bounding box center [1386, 8] width 18 height 16
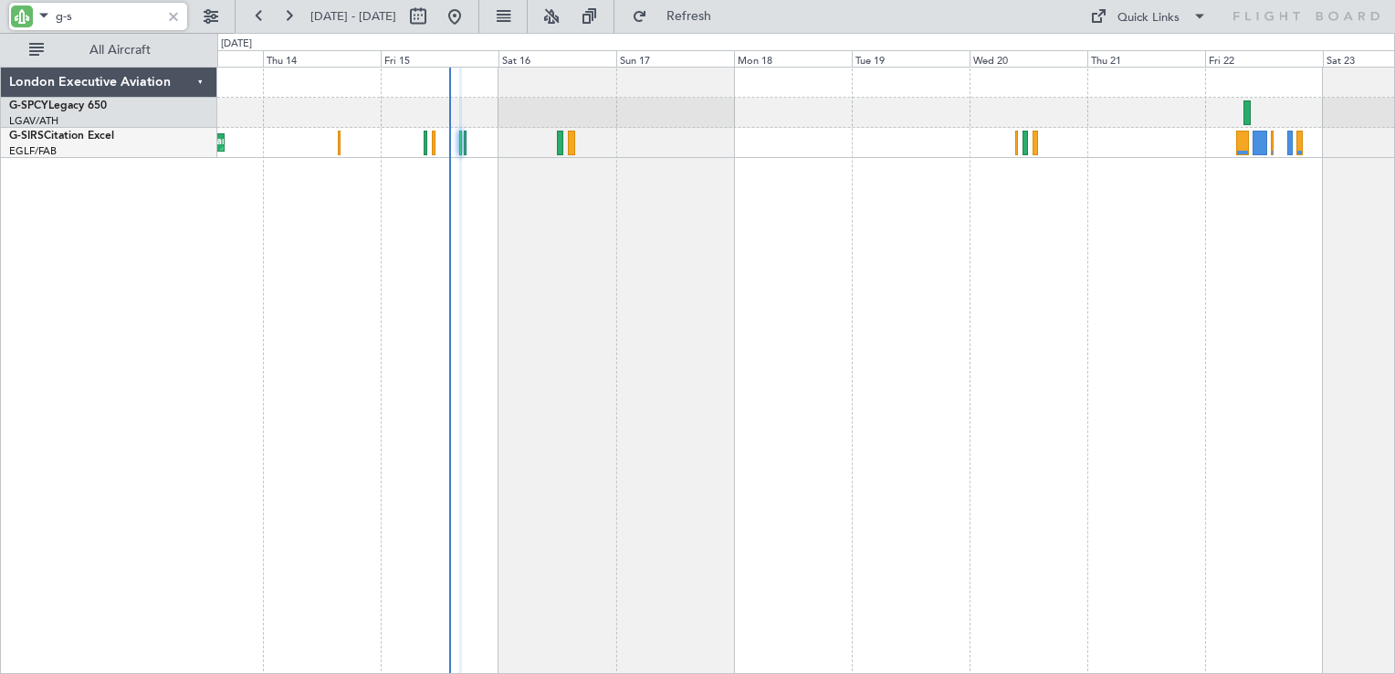
type input "0"
